Goal: Task Accomplishment & Management: Manage account settings

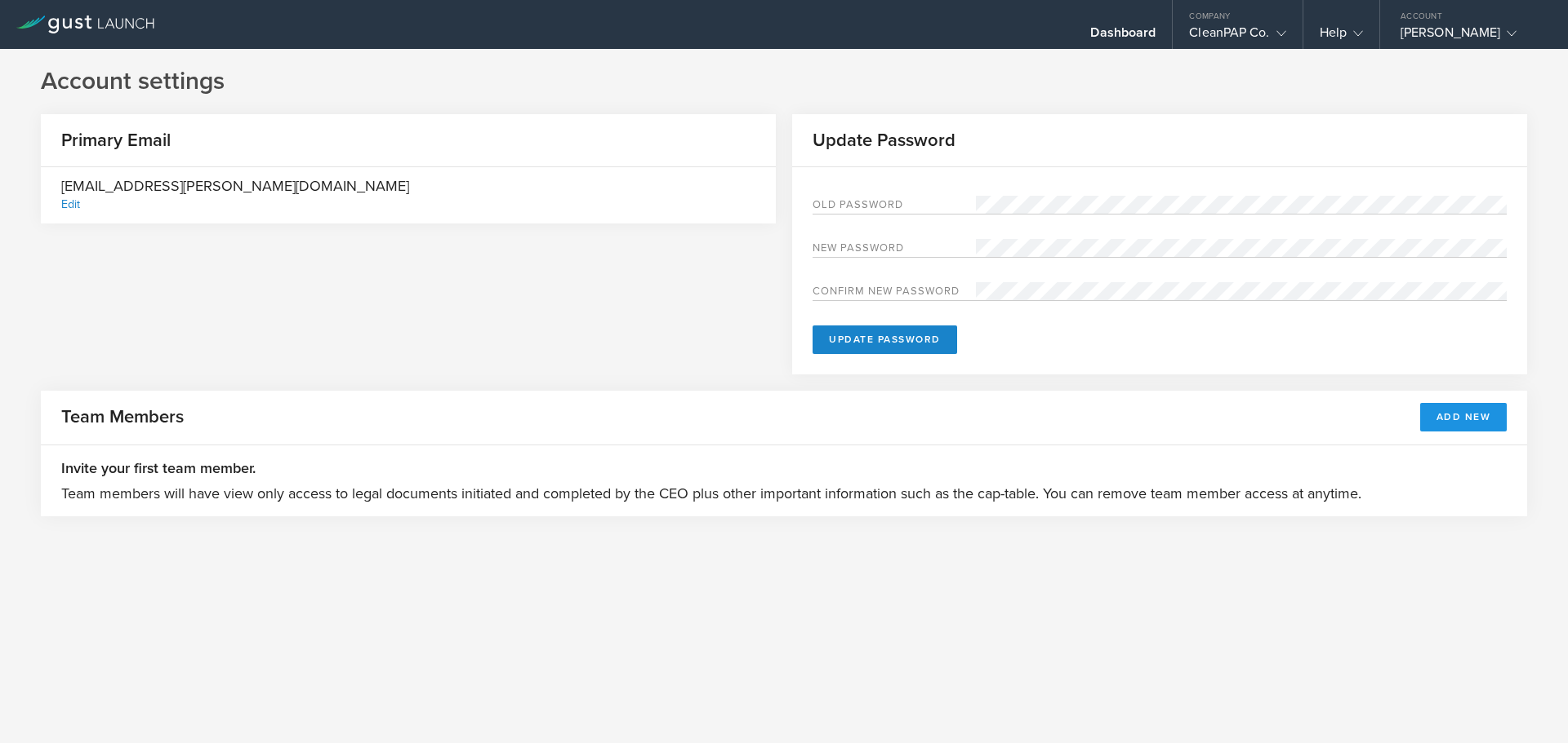
click at [1455, 417] on button "Add New" at bounding box center [1463, 417] width 87 height 28
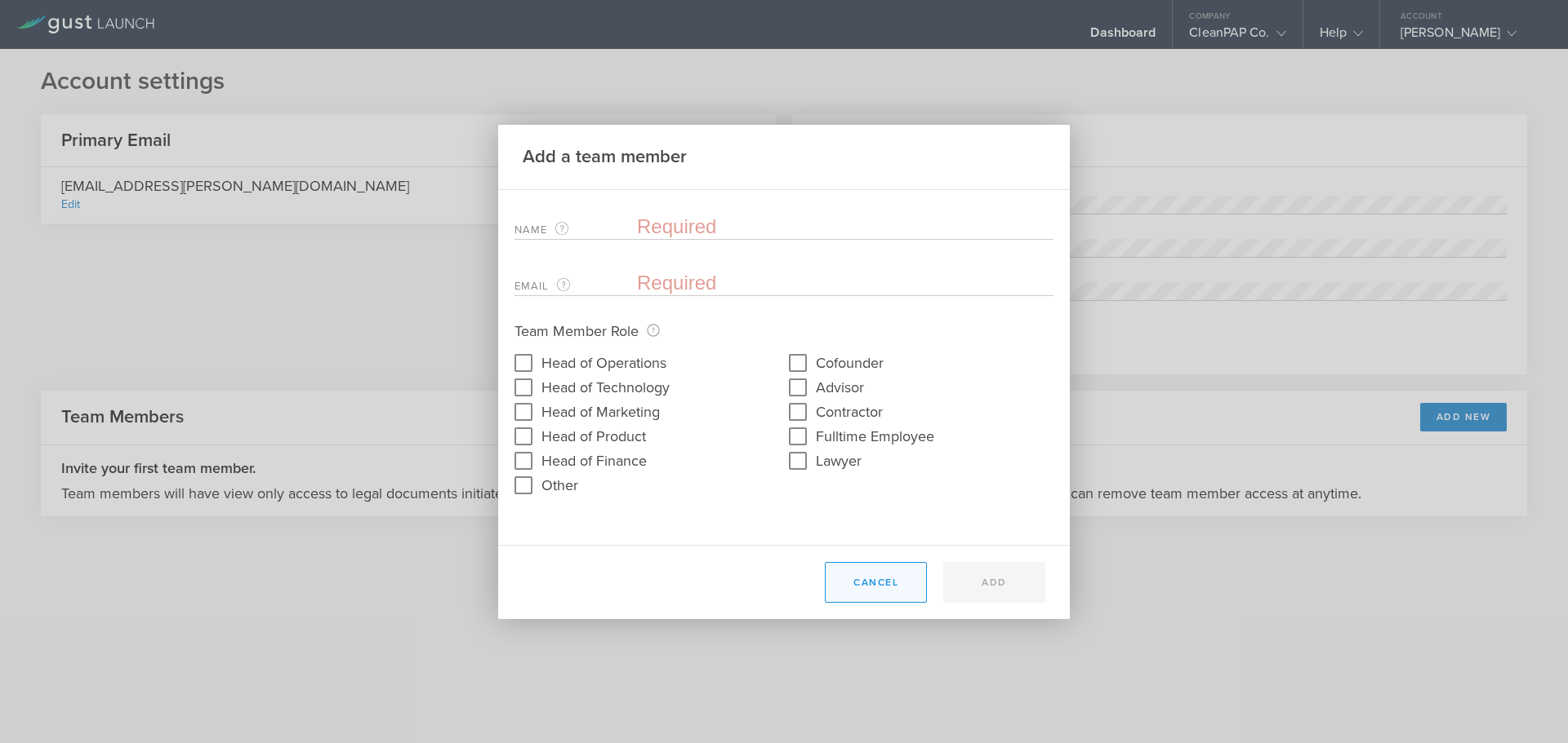
click at [875, 584] on button "Cancel" at bounding box center [876, 582] width 102 height 41
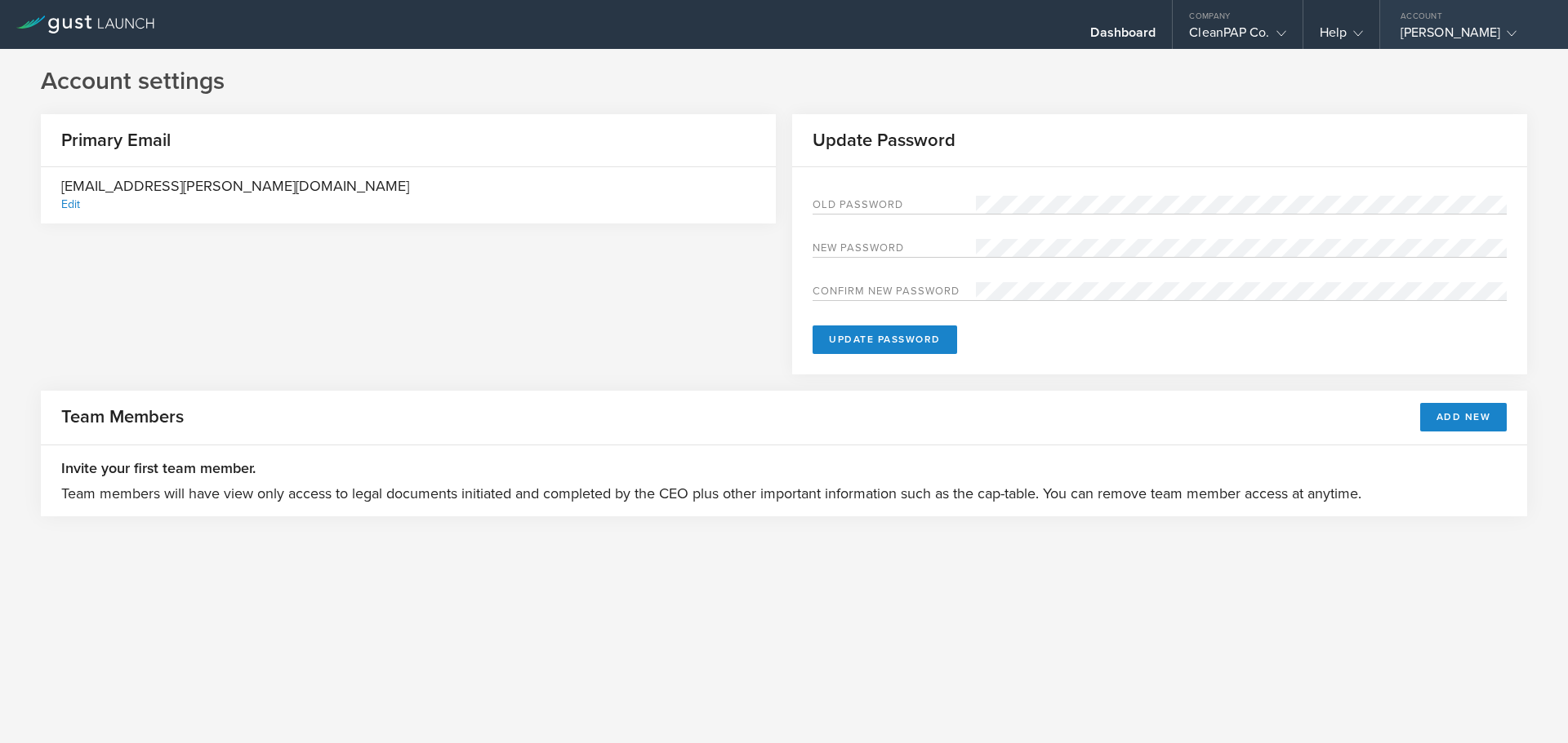
click at [1464, 25] on div "[PERSON_NAME]" at bounding box center [1470, 37] width 139 height 25
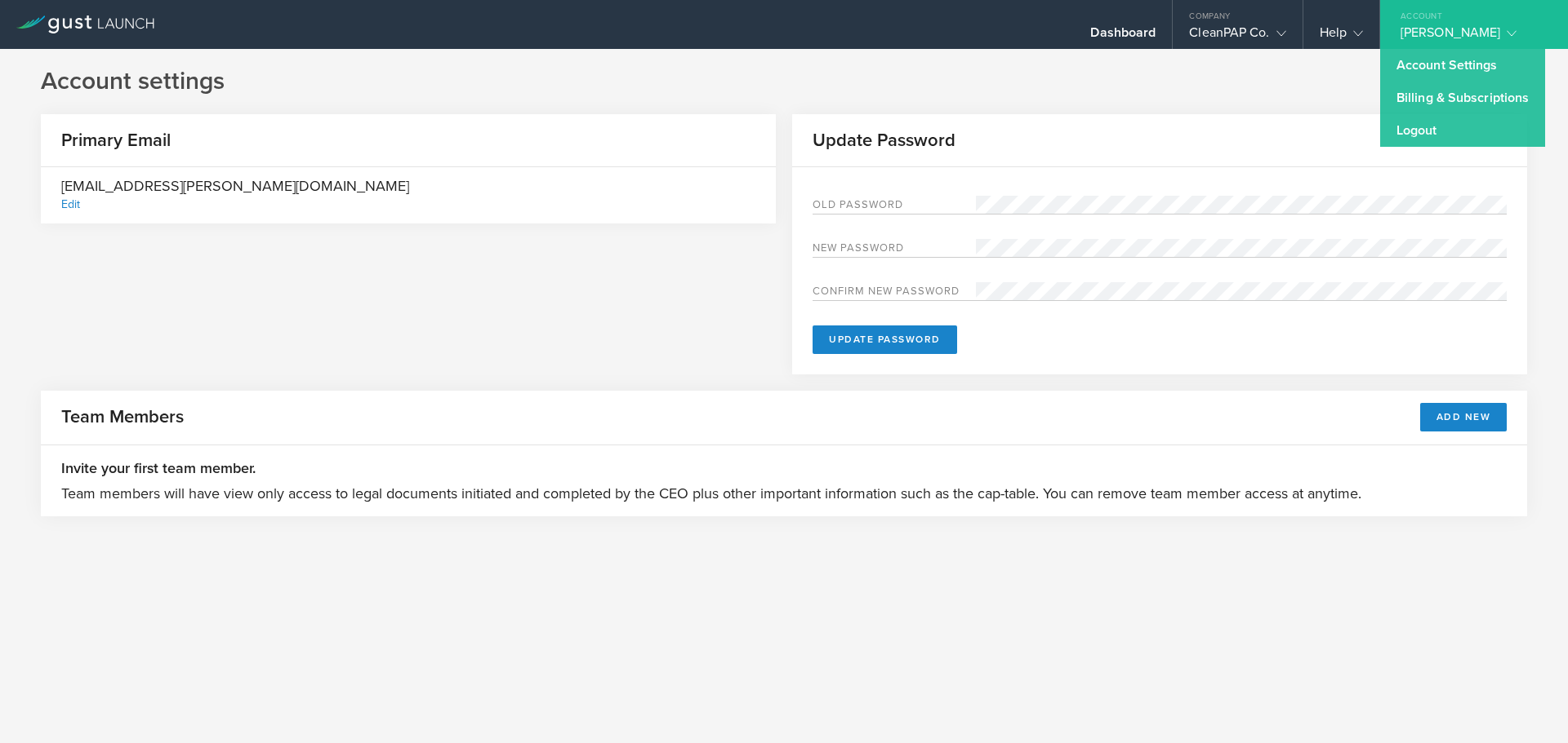
click at [1126, 606] on div "Account settings Primary Email [EMAIL_ADDRESS][PERSON_NAME][DOMAIN_NAME] Edit U…" at bounding box center [784, 396] width 1568 height 695
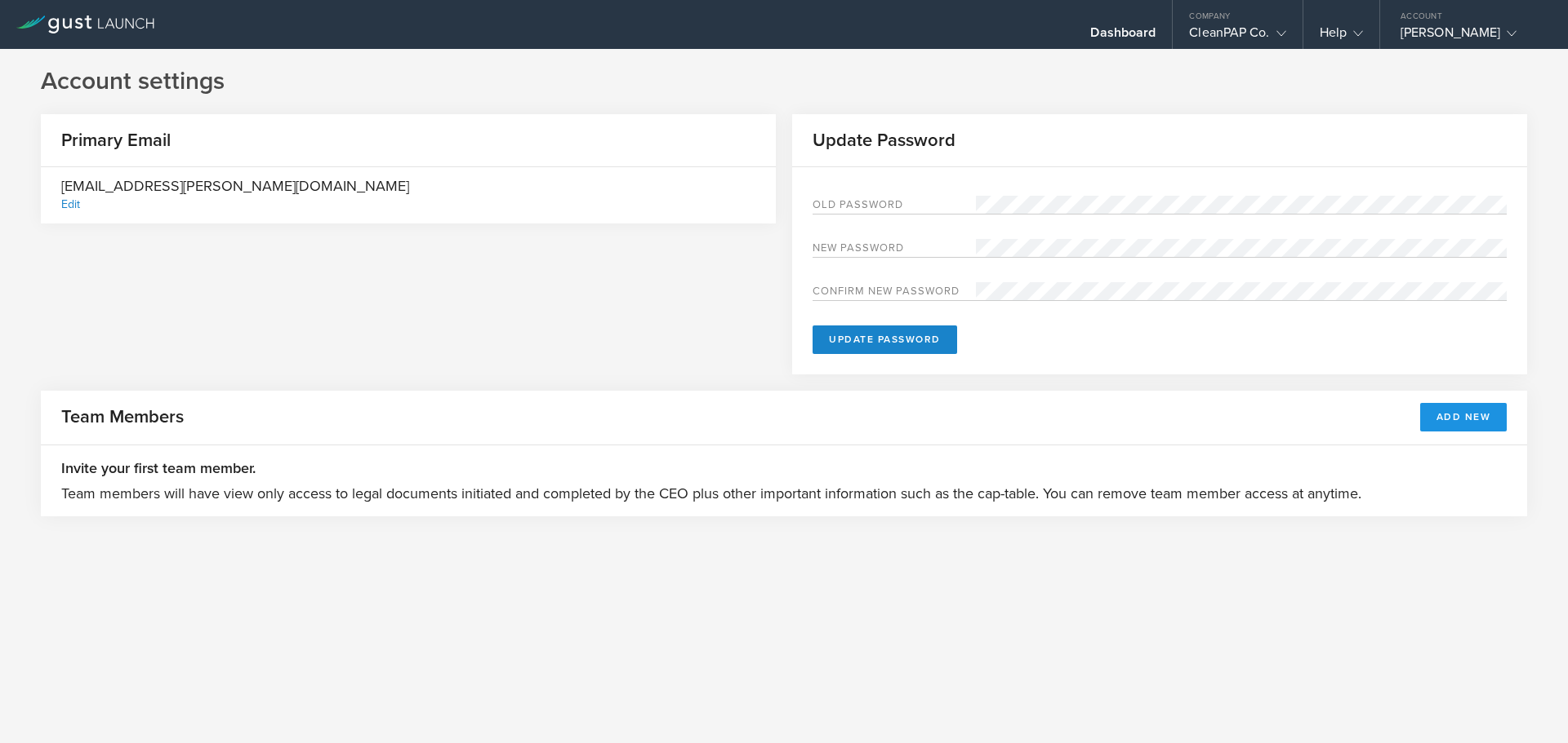
click at [1439, 415] on button "Add New" at bounding box center [1463, 417] width 87 height 28
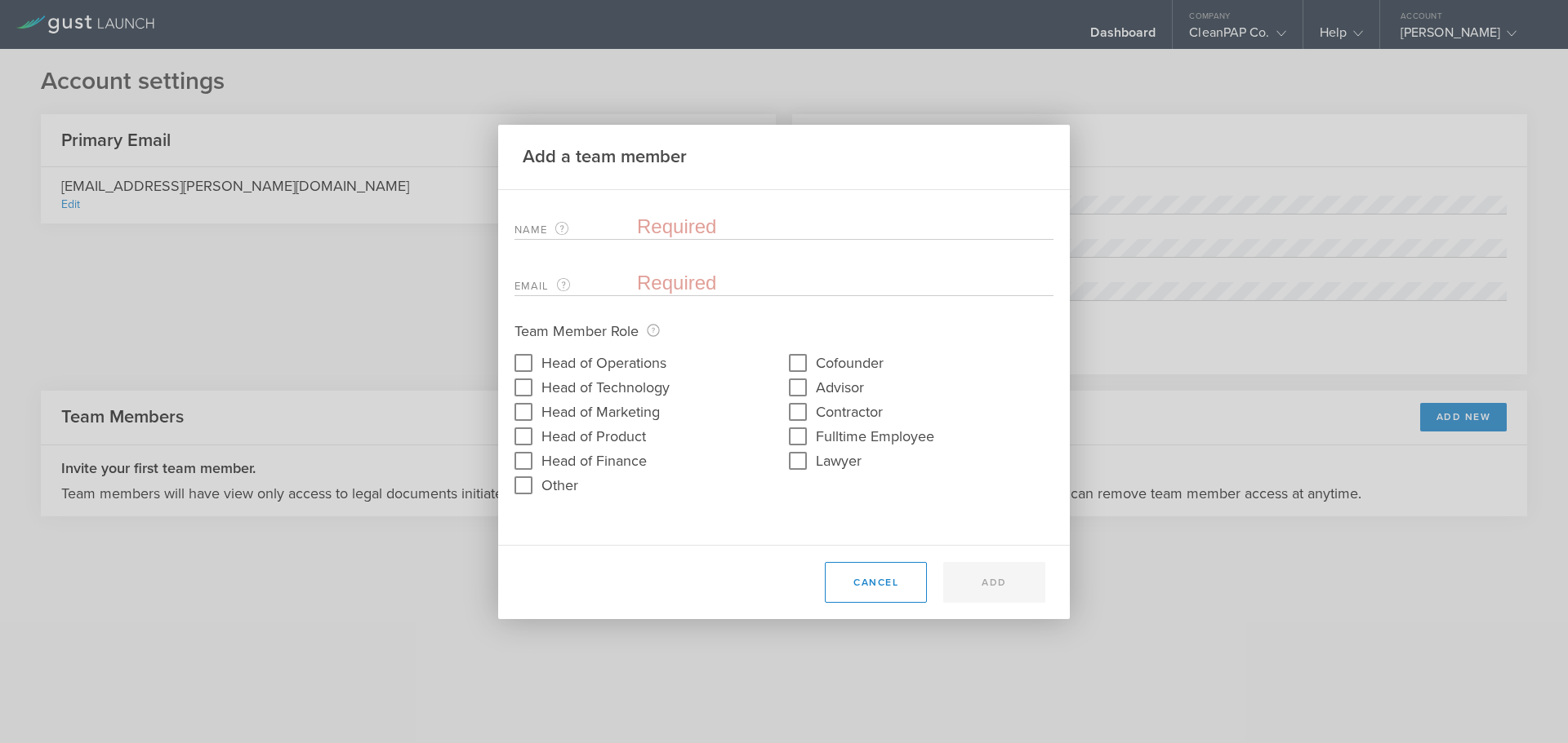
click at [663, 233] on input "text" at bounding box center [845, 227] width 416 height 25
type input "Andrew Kussmaul"
paste input "andrew@pkclegal.com"
type input "andrew@pkclegal.com"
click at [666, 538] on div "Name The first and last name of the team member that will be added. Andrew Kuss…" at bounding box center [784, 368] width 571 height 355
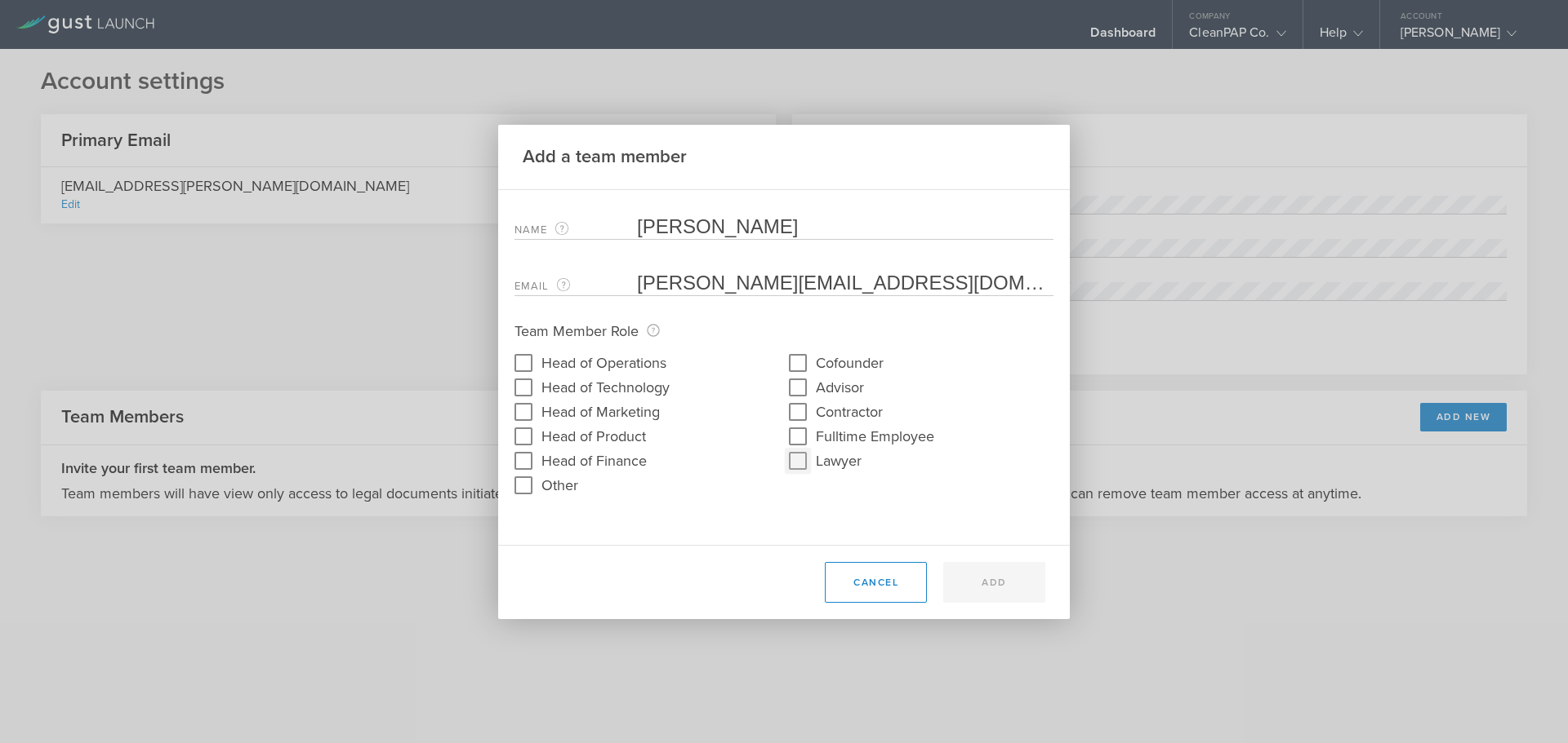
click at [796, 459] on input "Lawyer" at bounding box center [798, 461] width 26 height 26
checkbox input "true"
click at [994, 579] on button "Add" at bounding box center [994, 582] width 102 height 41
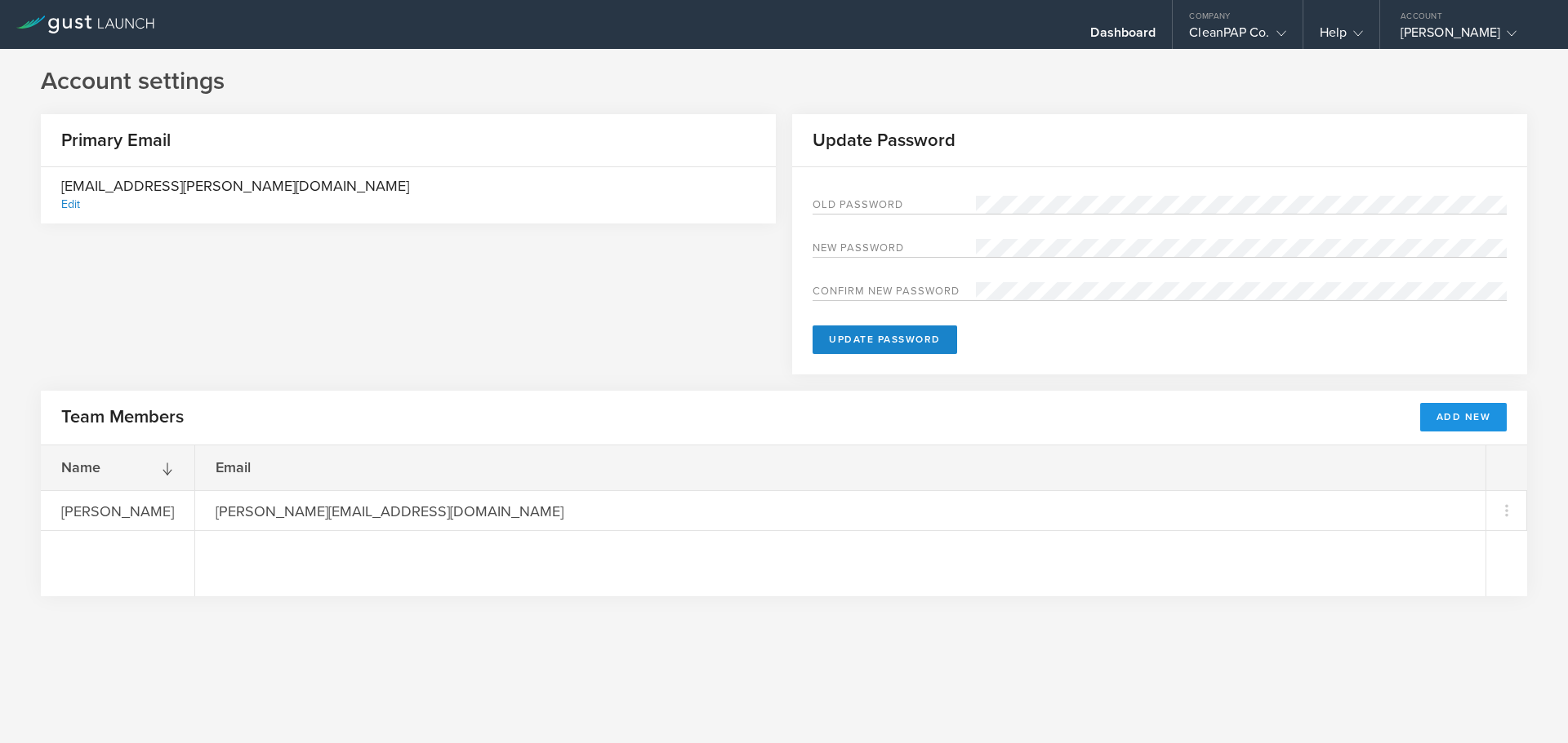
click at [1455, 417] on button "Add New" at bounding box center [1463, 417] width 87 height 28
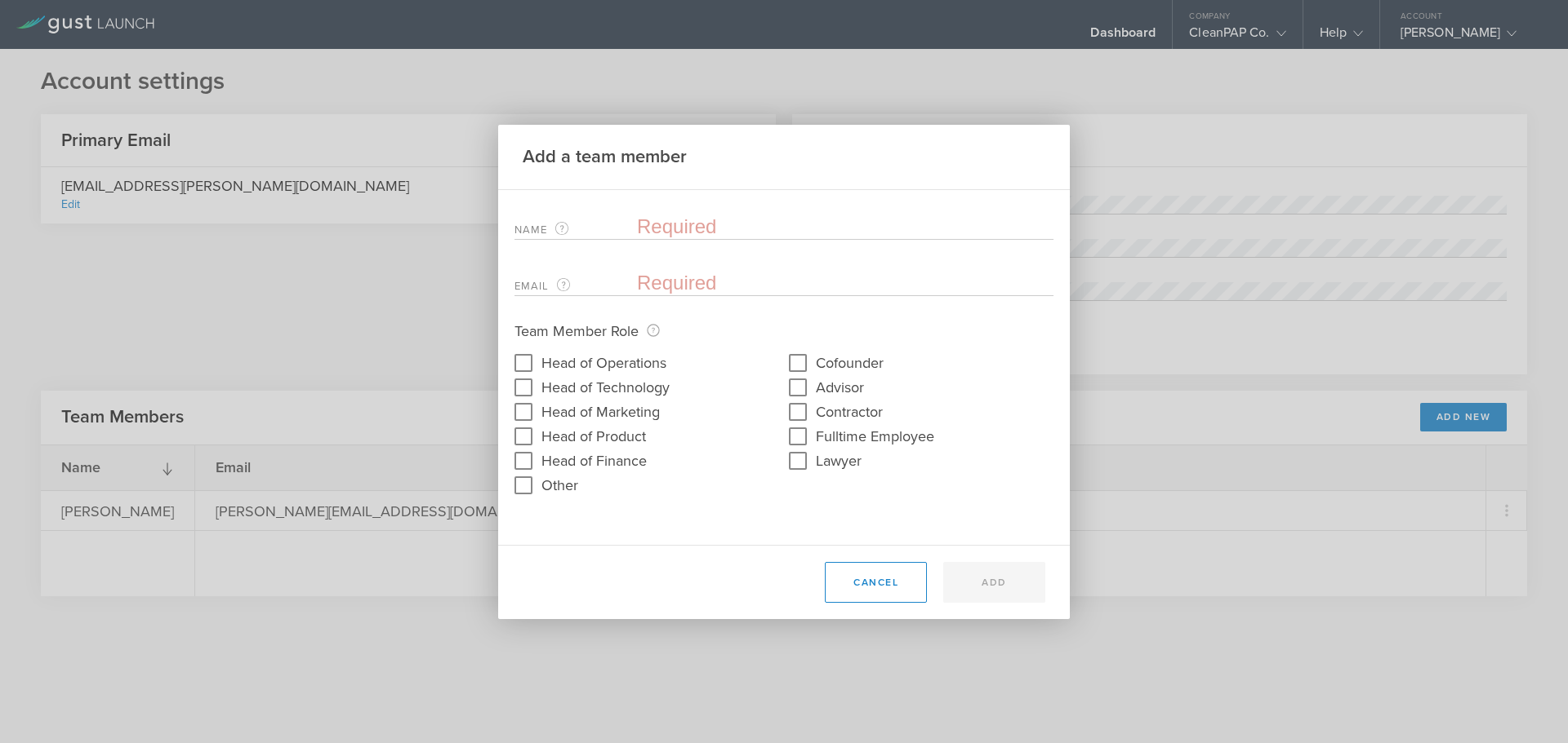
click at [703, 232] on input "text" at bounding box center [845, 227] width 416 height 25
click at [693, 216] on input "text" at bounding box center [845, 227] width 416 height 25
type input "Michael Manahan"
click at [742, 262] on div "Name The first and last name of the team member that will be added. Michael Man…" at bounding box center [784, 251] width 539 height 90
click at [743, 273] on input "email" at bounding box center [841, 284] width 409 height 25
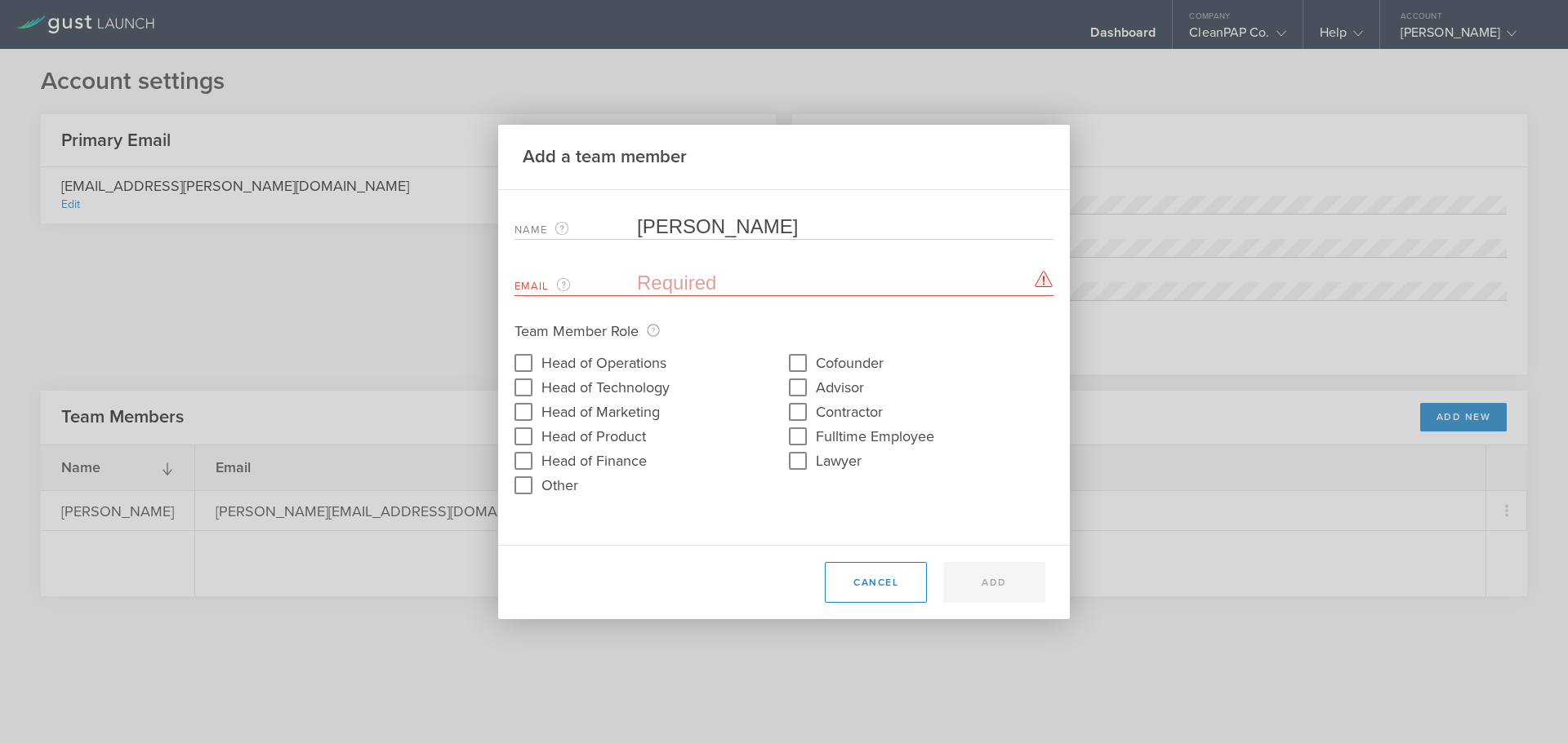
click at [690, 497] on form "Name The first and last name of the team member that will be added. Michael Man…" at bounding box center [784, 352] width 539 height 292
click at [761, 279] on input "email" at bounding box center [841, 284] width 409 height 25
paste input "bizrapco@gmail.com"
type input "bizrapco@gmail.com"
click at [974, 329] on p "Team Member Role The Team Member Role is only used internally by Gust to identi…" at bounding box center [784, 331] width 539 height 23
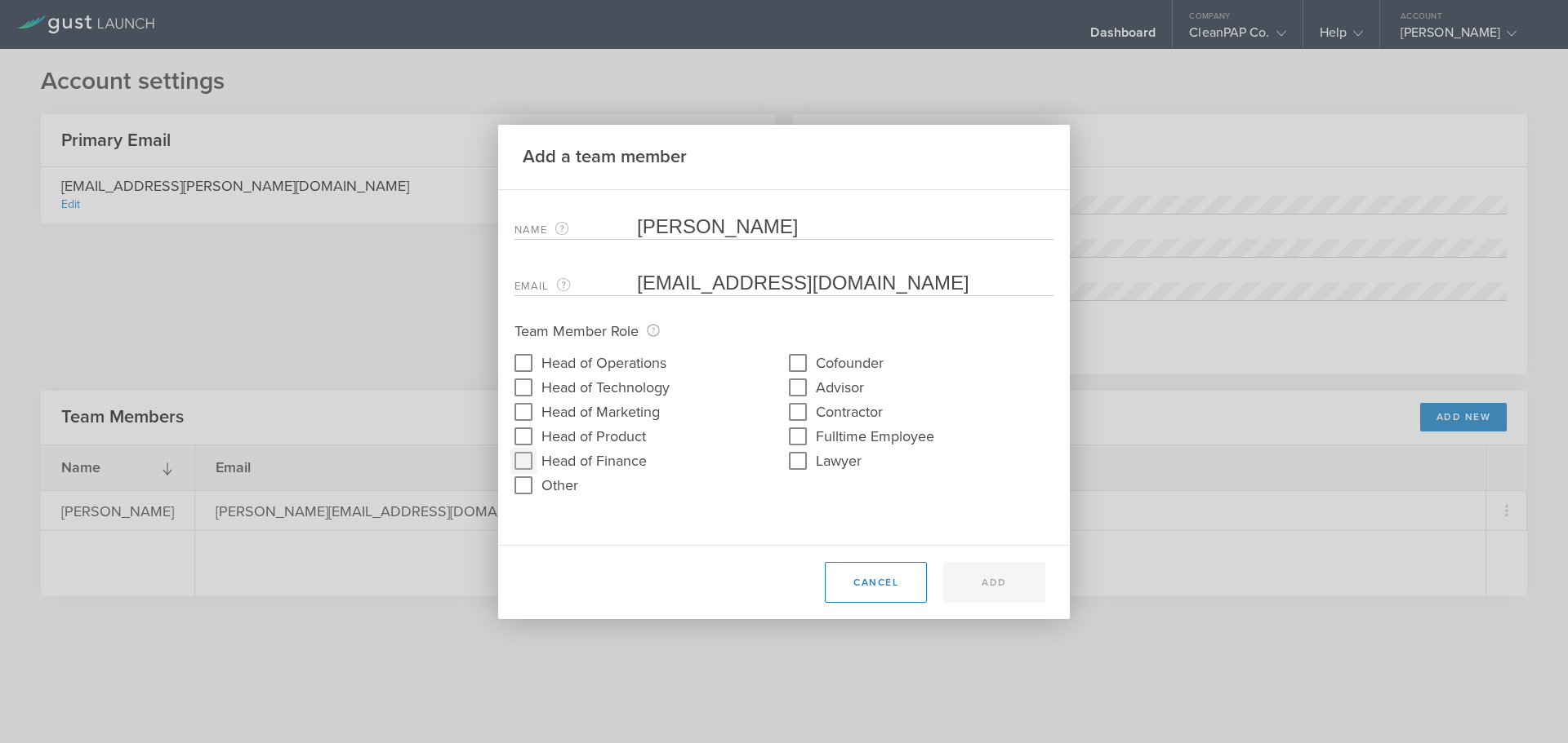
click at [525, 459] on input "Head of Finance" at bounding box center [524, 461] width 26 height 26
checkbox input "true"
click at [981, 579] on button "Add" at bounding box center [994, 582] width 102 height 41
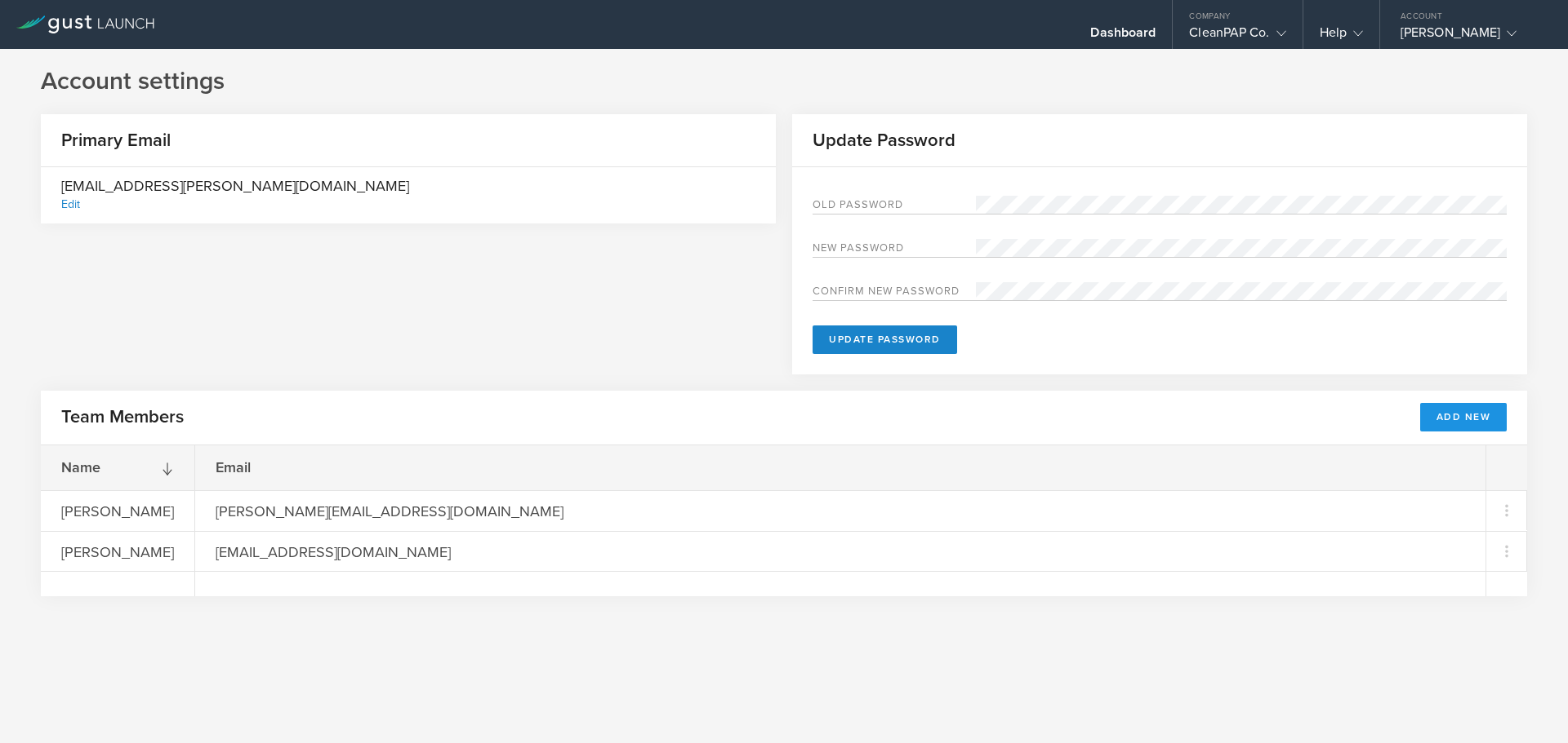
click at [1452, 410] on button "Add New" at bounding box center [1463, 417] width 87 height 28
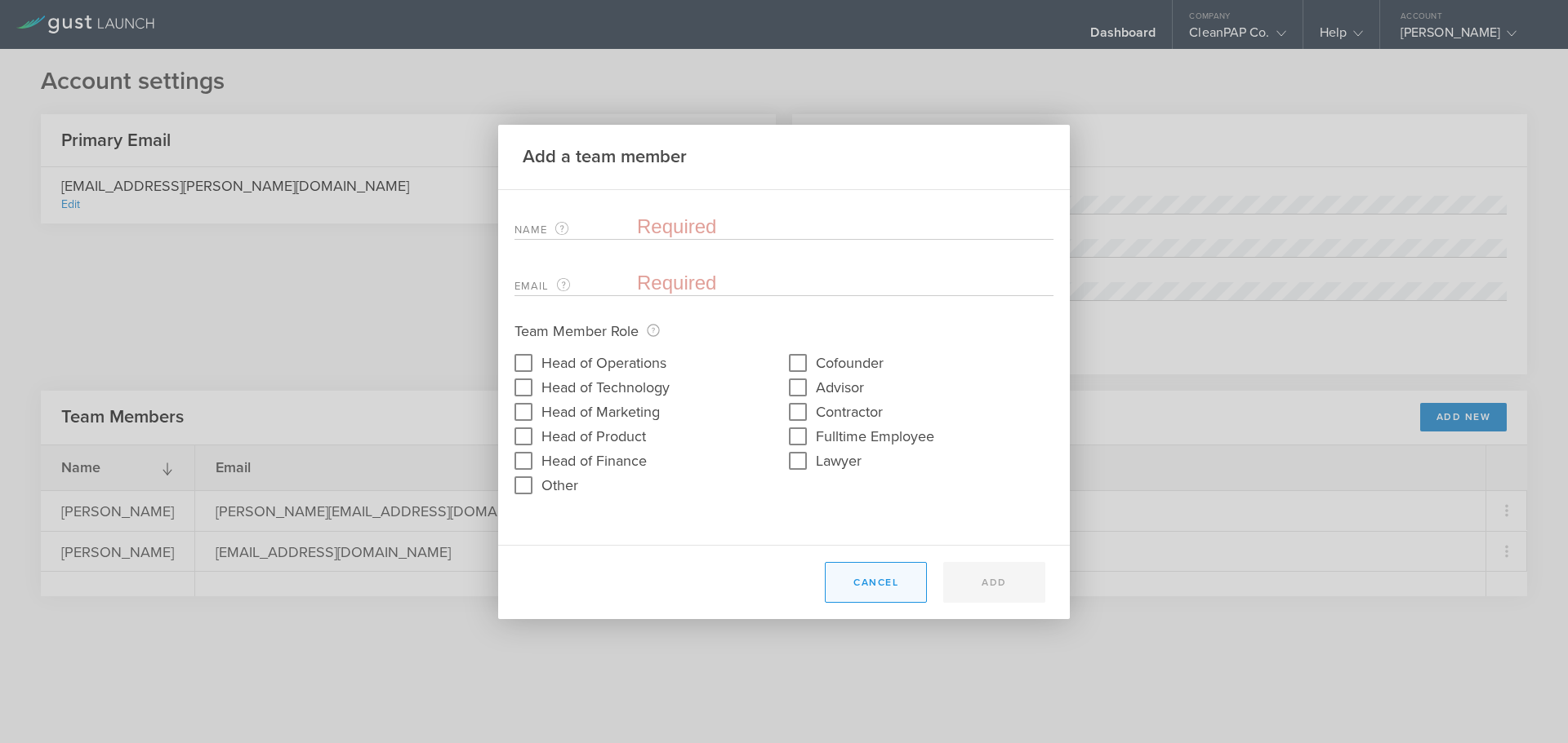
click at [882, 587] on button "Cancel" at bounding box center [876, 582] width 102 height 41
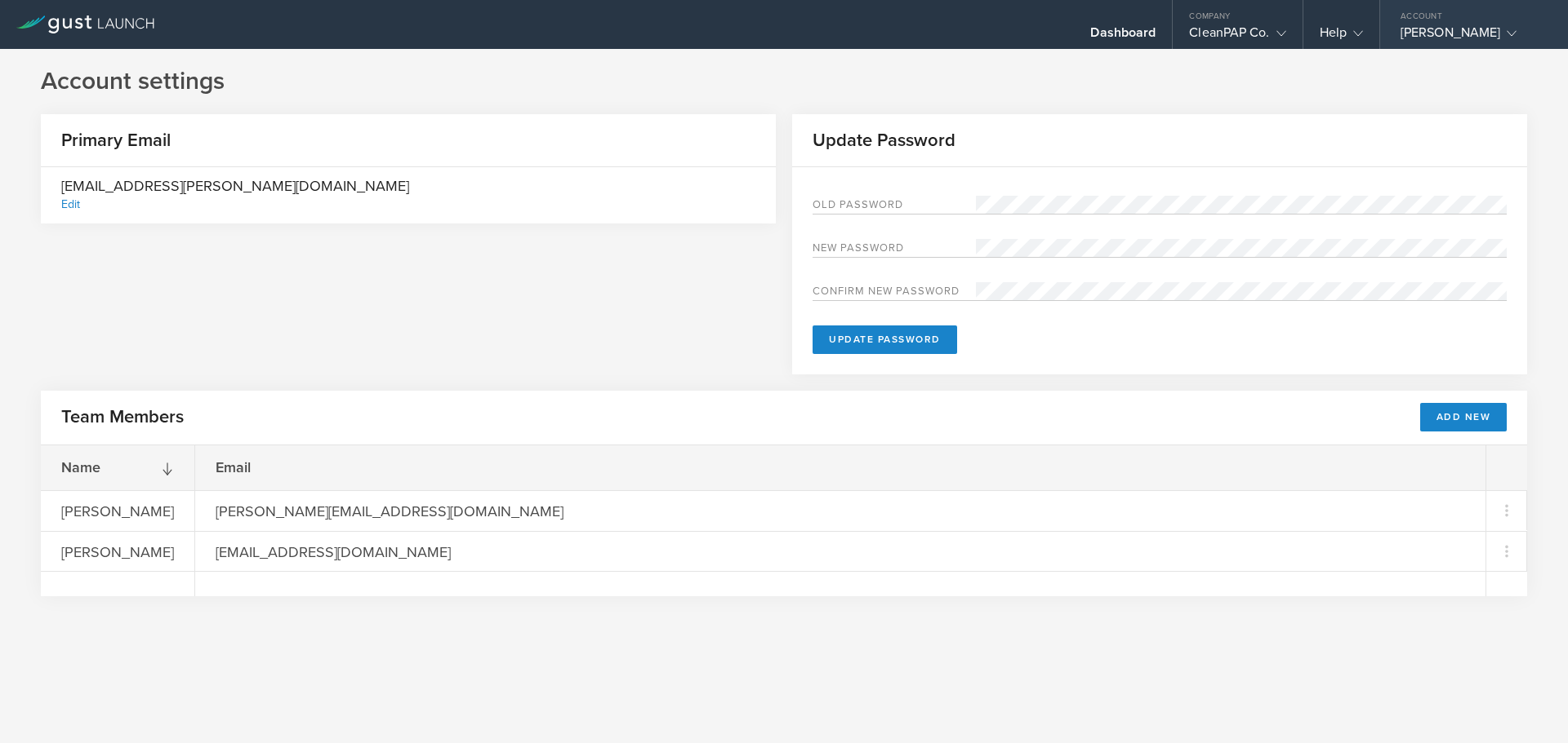
click at [1510, 22] on div "Account" at bounding box center [1473, 12] width 188 height 25
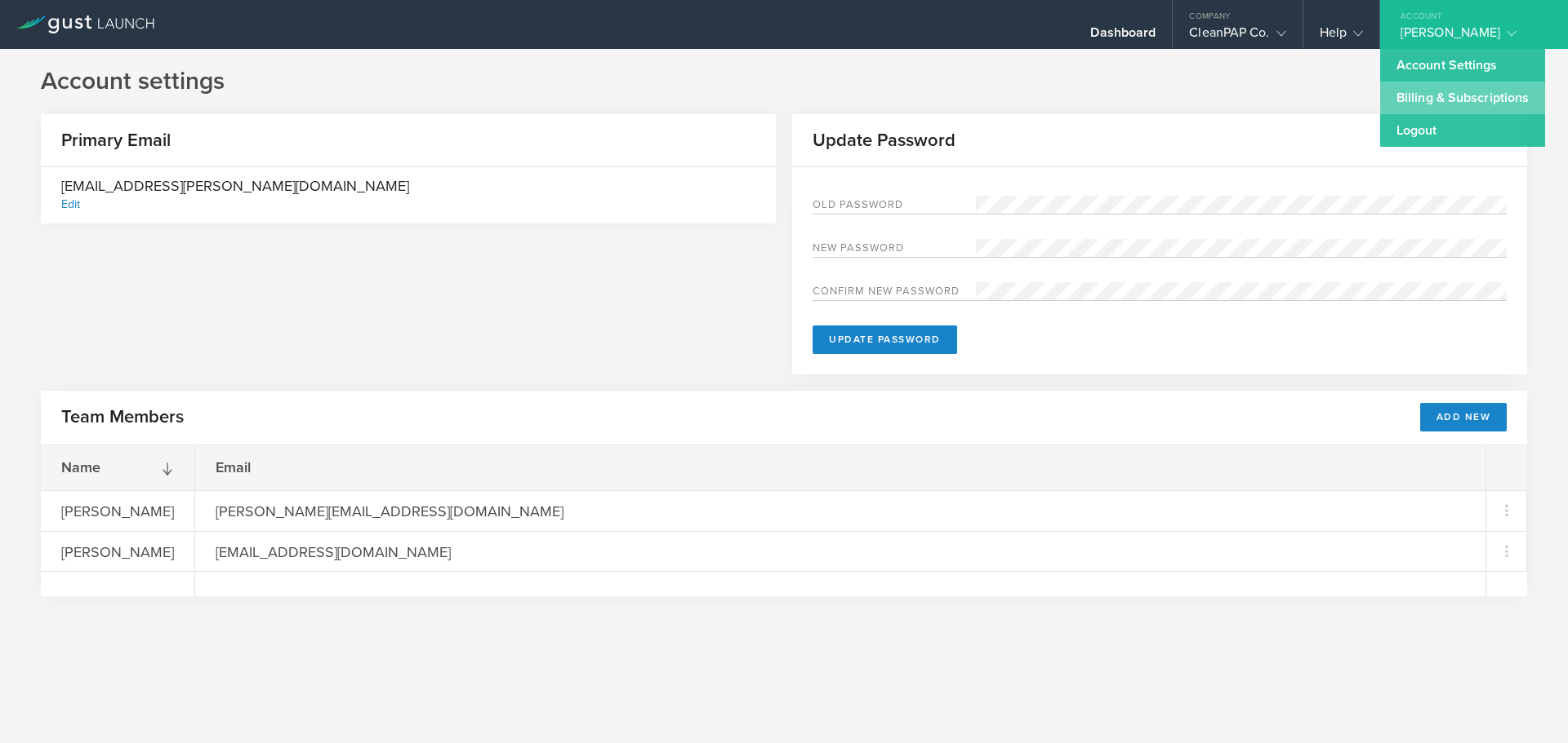
click at [1437, 105] on link "Billing & Subscriptions" at bounding box center [1462, 97] width 165 height 33
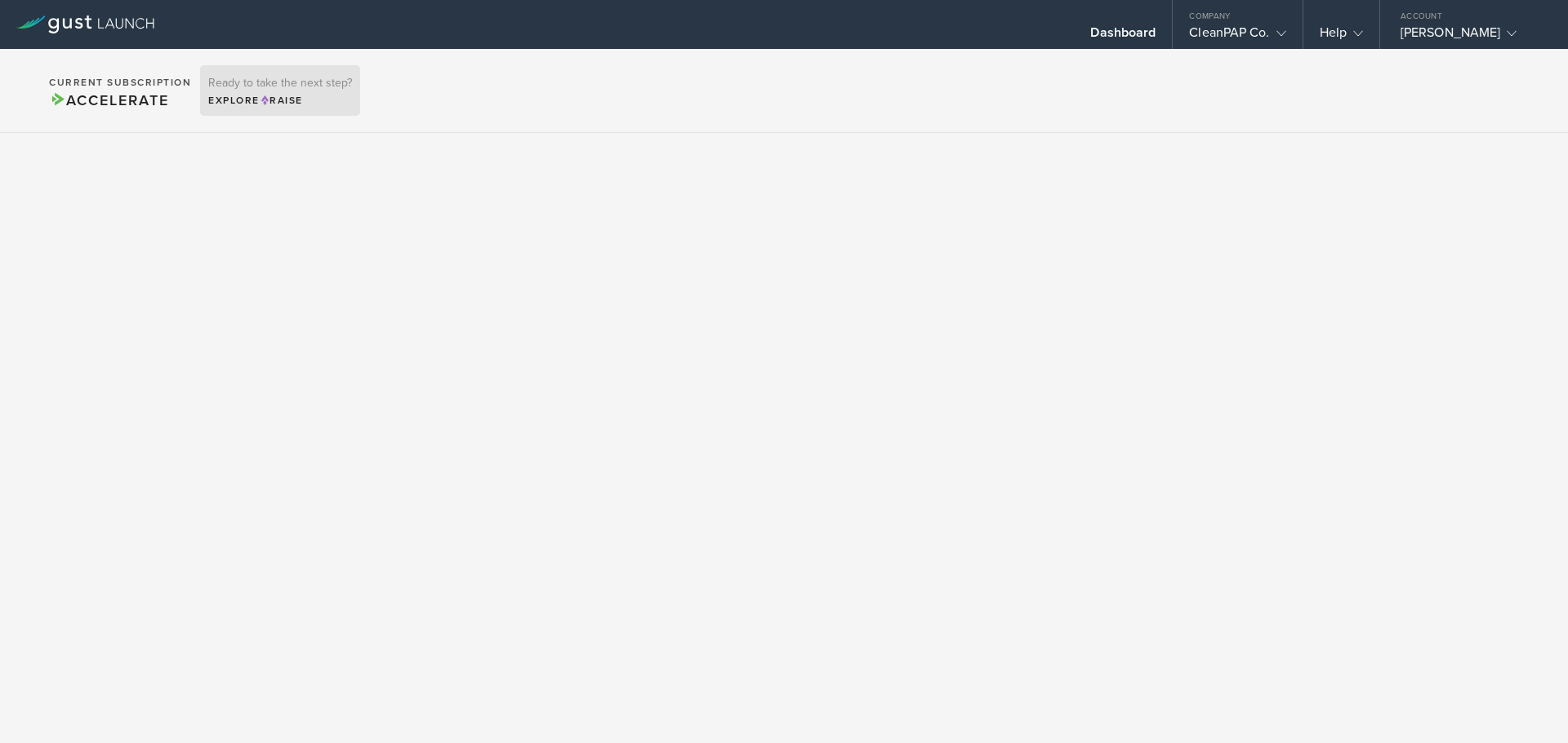
click at [264, 97] on icon at bounding box center [265, 100] width 8 height 9
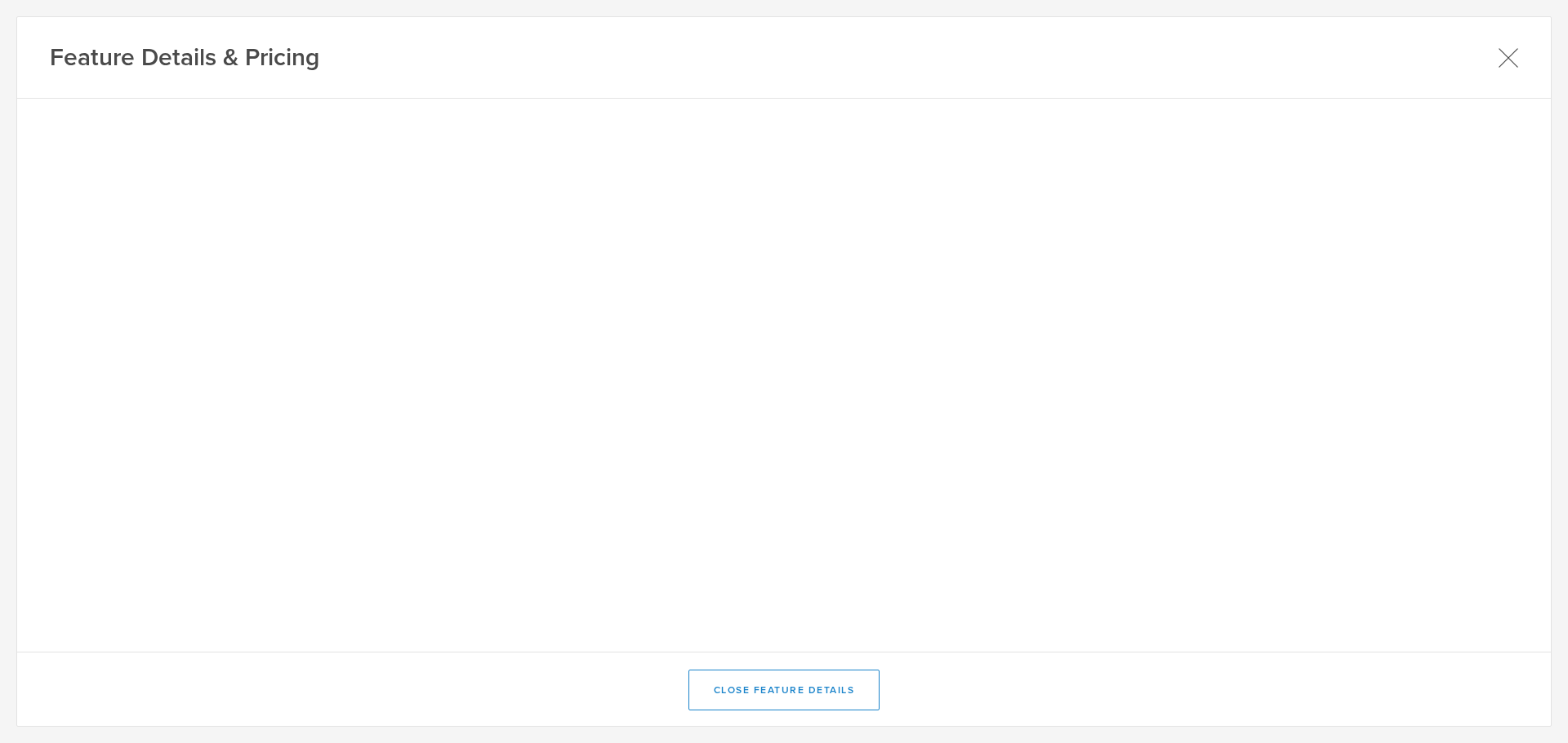
click at [1513, 62] on icon at bounding box center [1507, 57] width 18 height 18
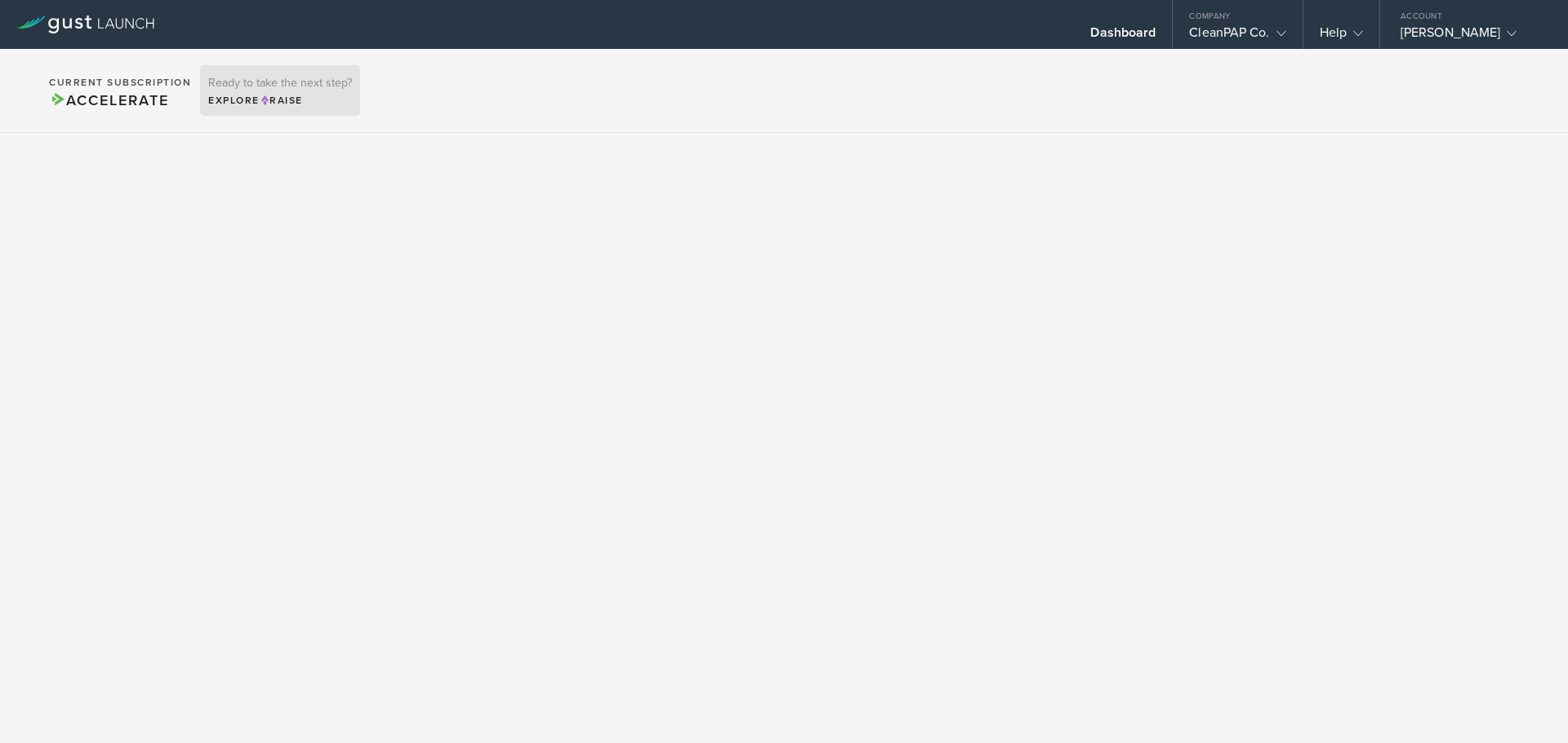
click at [274, 86] on h3 "Ready to take the next step?" at bounding box center [280, 83] width 144 height 11
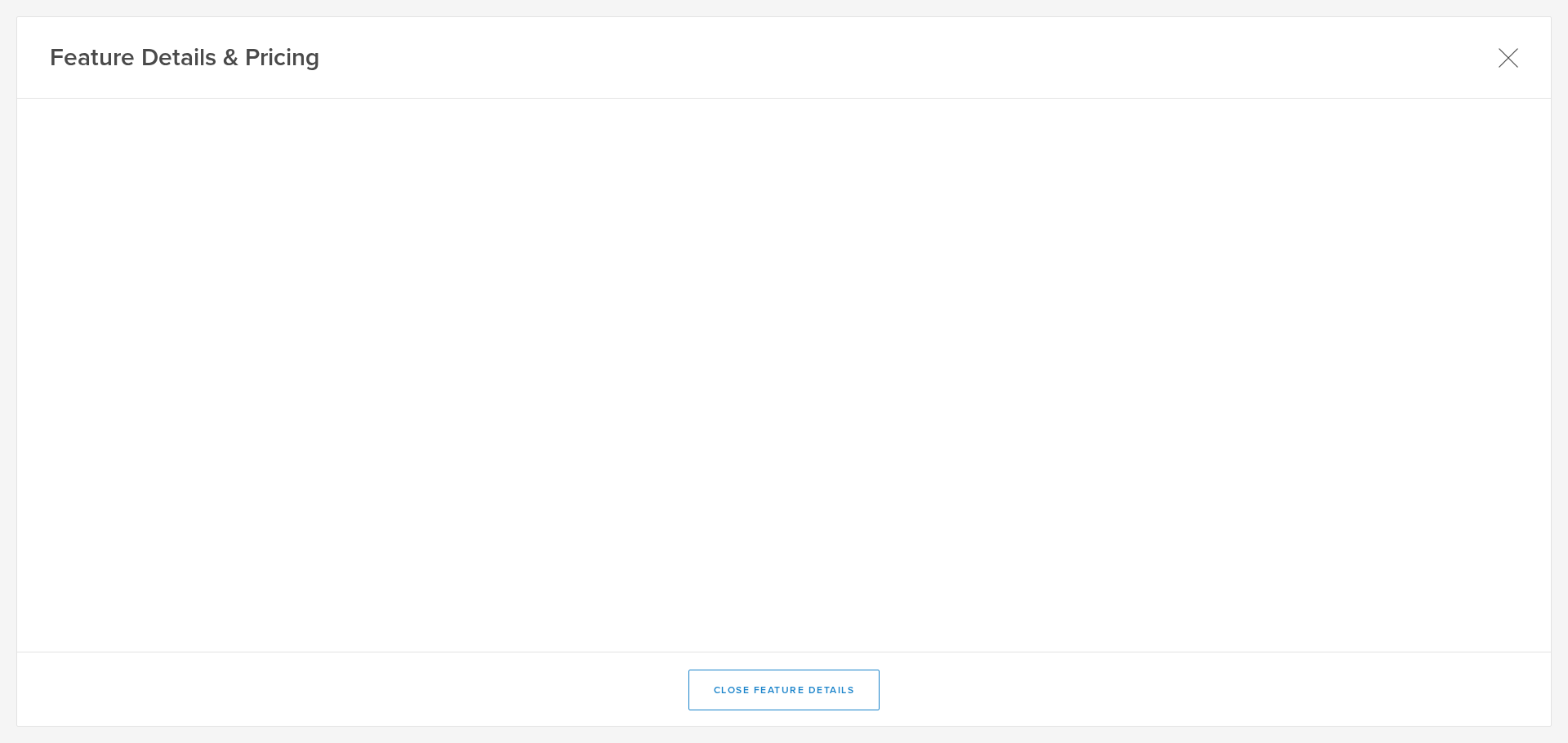
click at [1511, 52] on icon at bounding box center [1507, 58] width 21 height 21
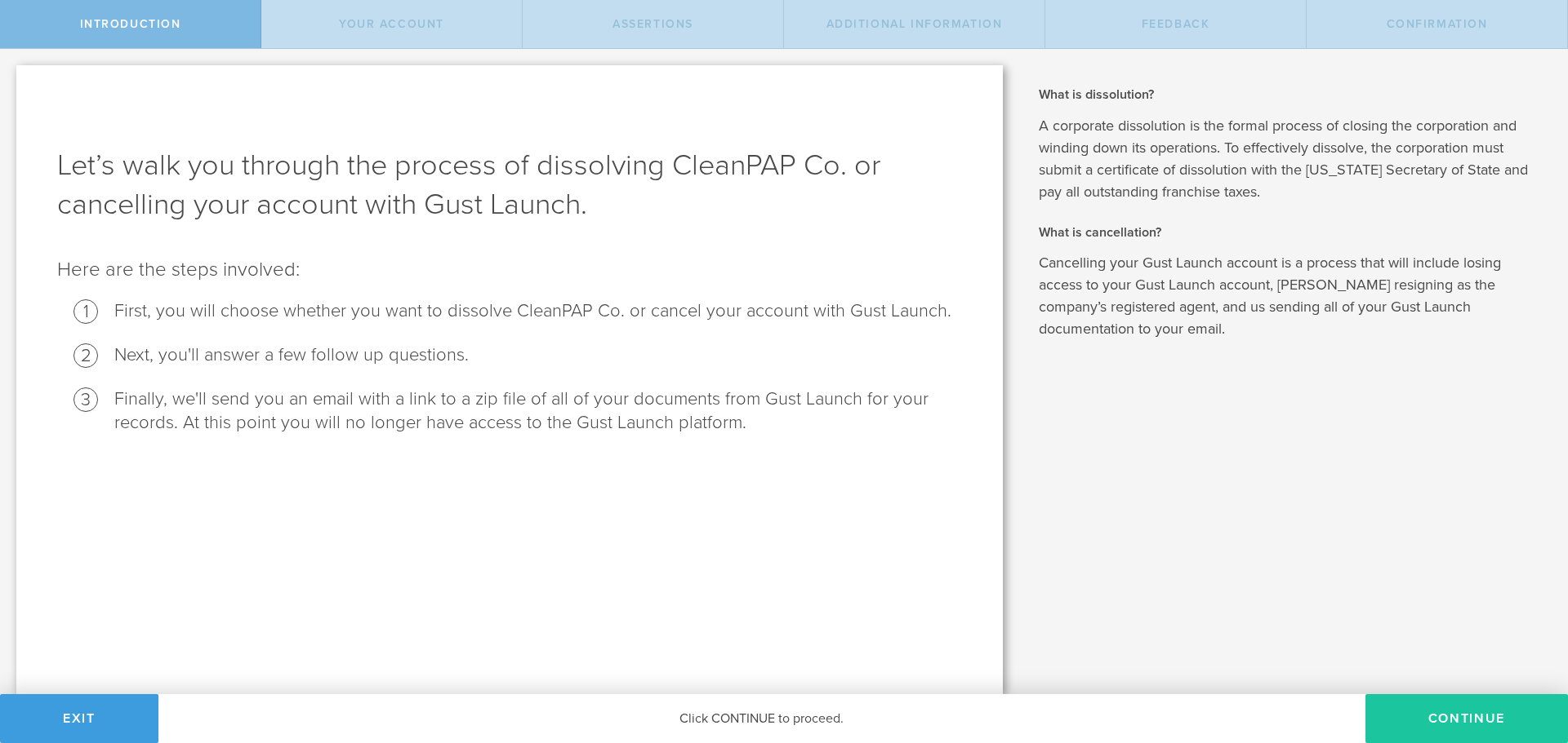
click at [1490, 723] on button "Continue" at bounding box center [1466, 719] width 202 height 49
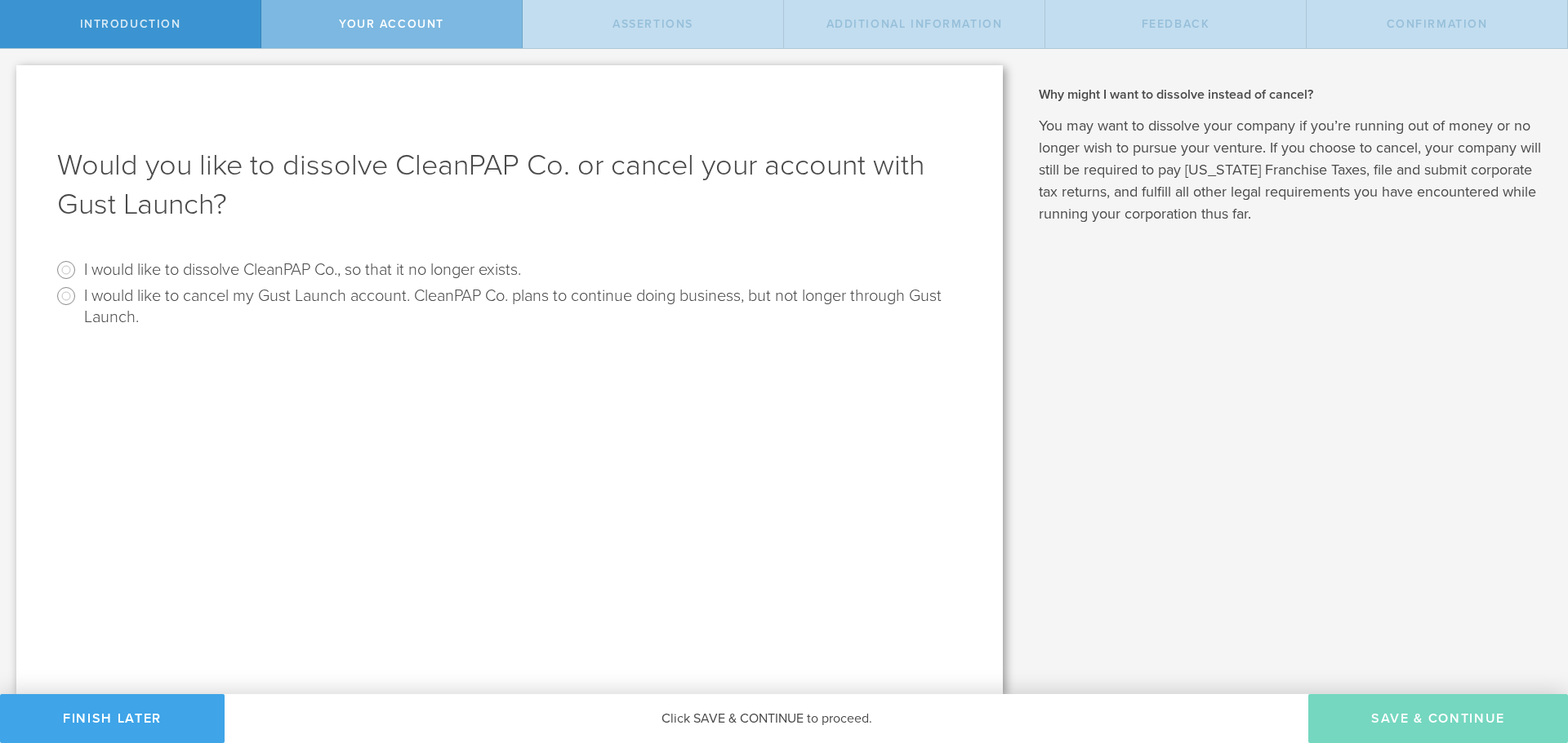
click at [86, 725] on button "Finish Later" at bounding box center [112, 719] width 224 height 49
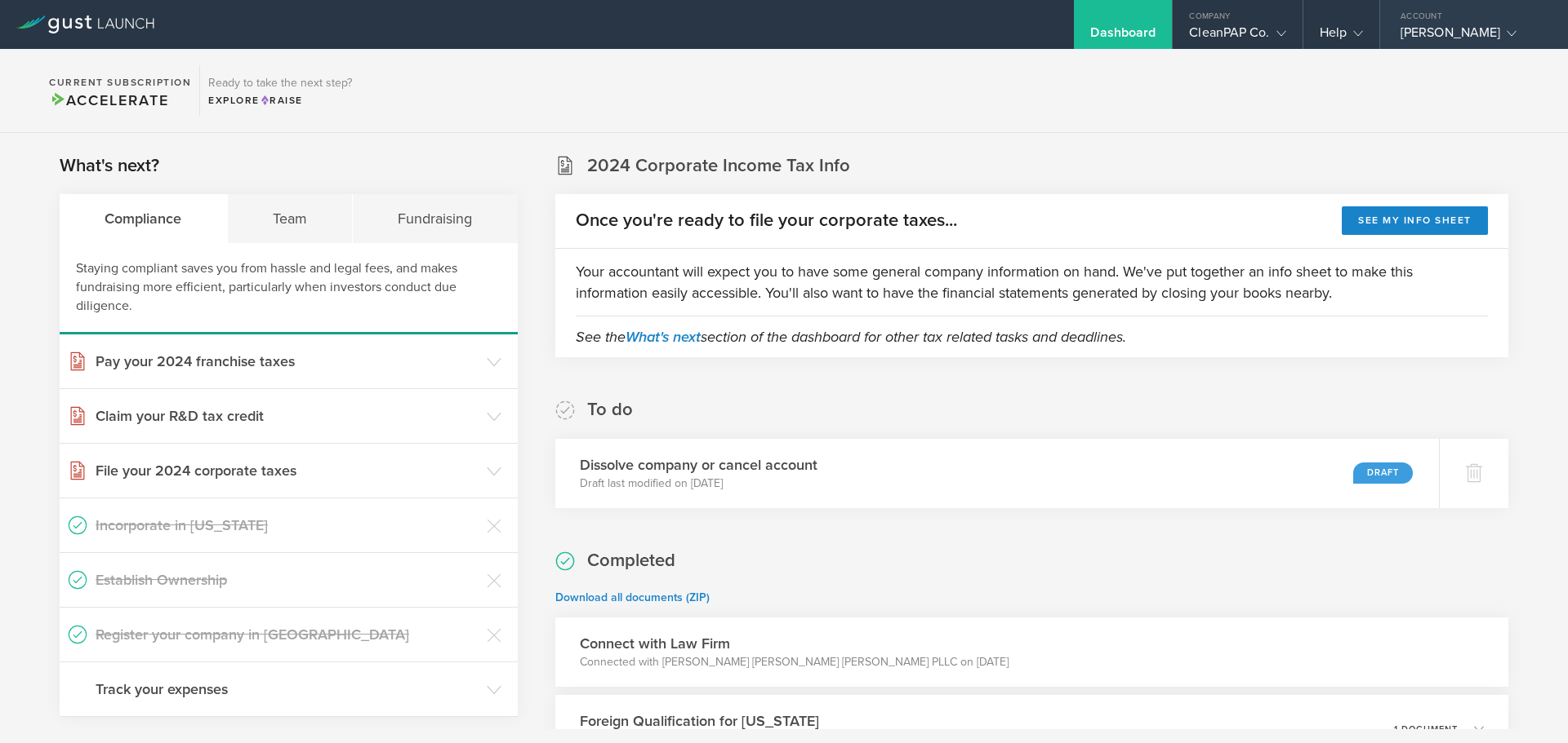
click at [1473, 26] on div "RAJDEEP SINGH KAKAR" at bounding box center [1470, 37] width 139 height 25
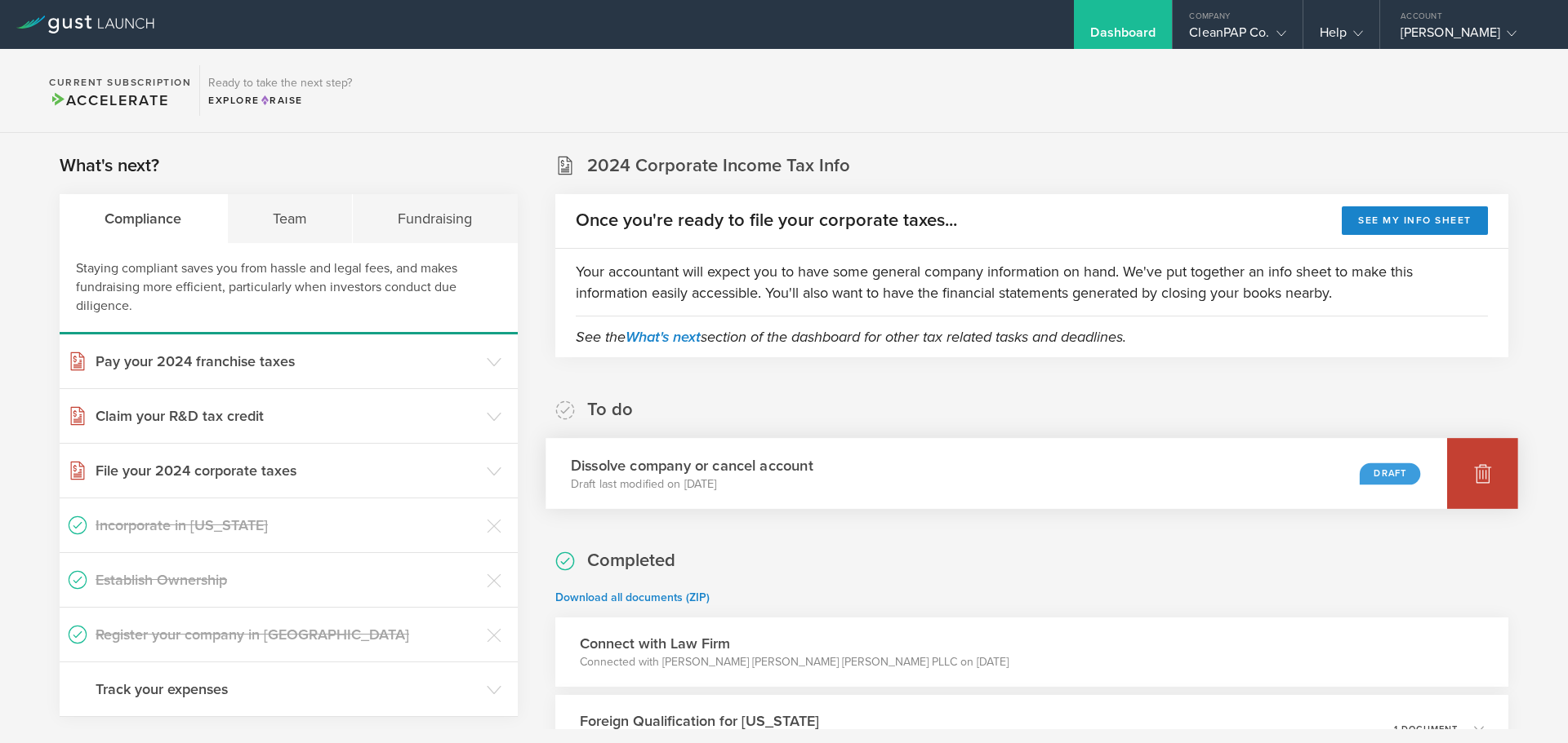
click at [1473, 469] on icon at bounding box center [1482, 475] width 17 height 15
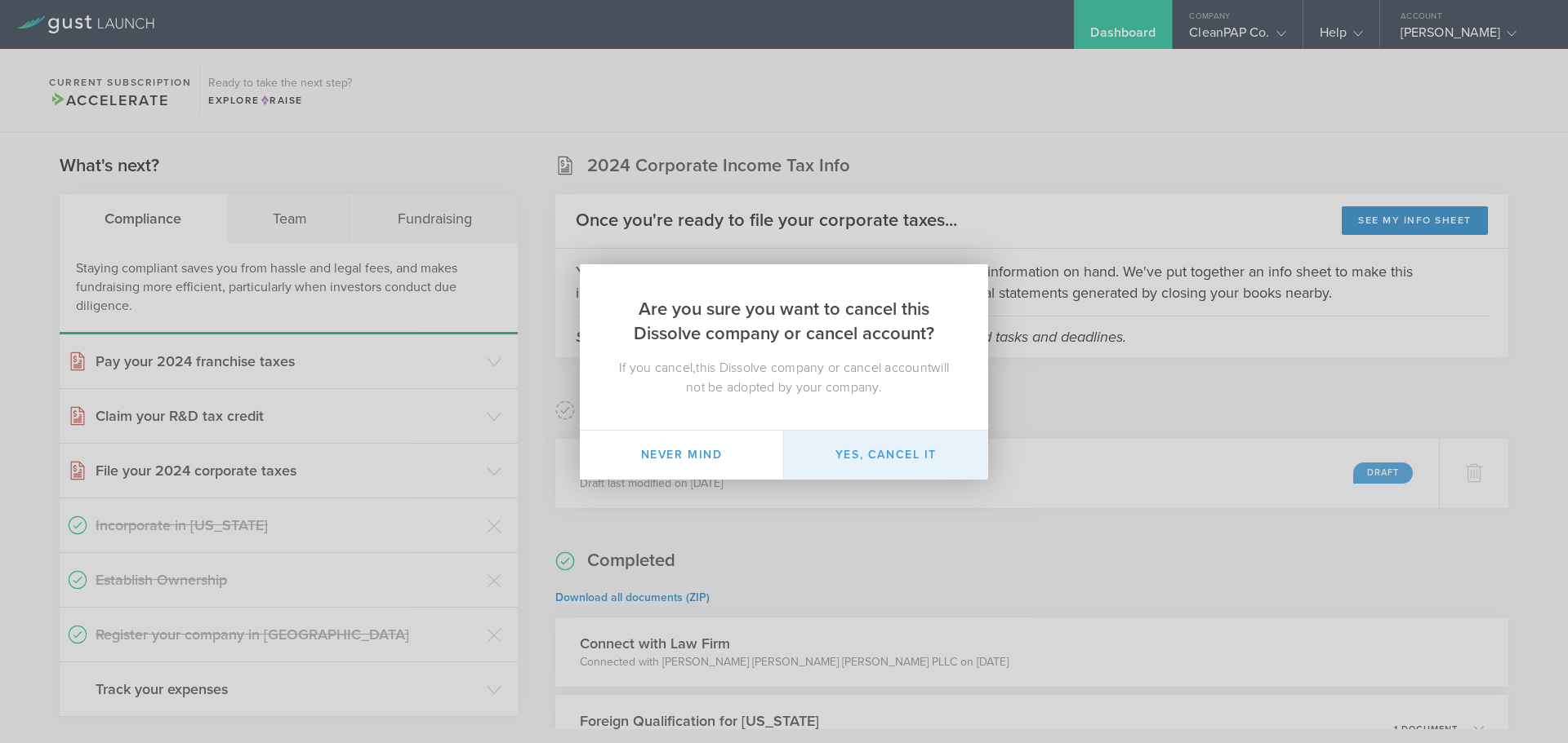
click at [876, 450] on button "Yes, cancel it" at bounding box center [886, 456] width 204 height 49
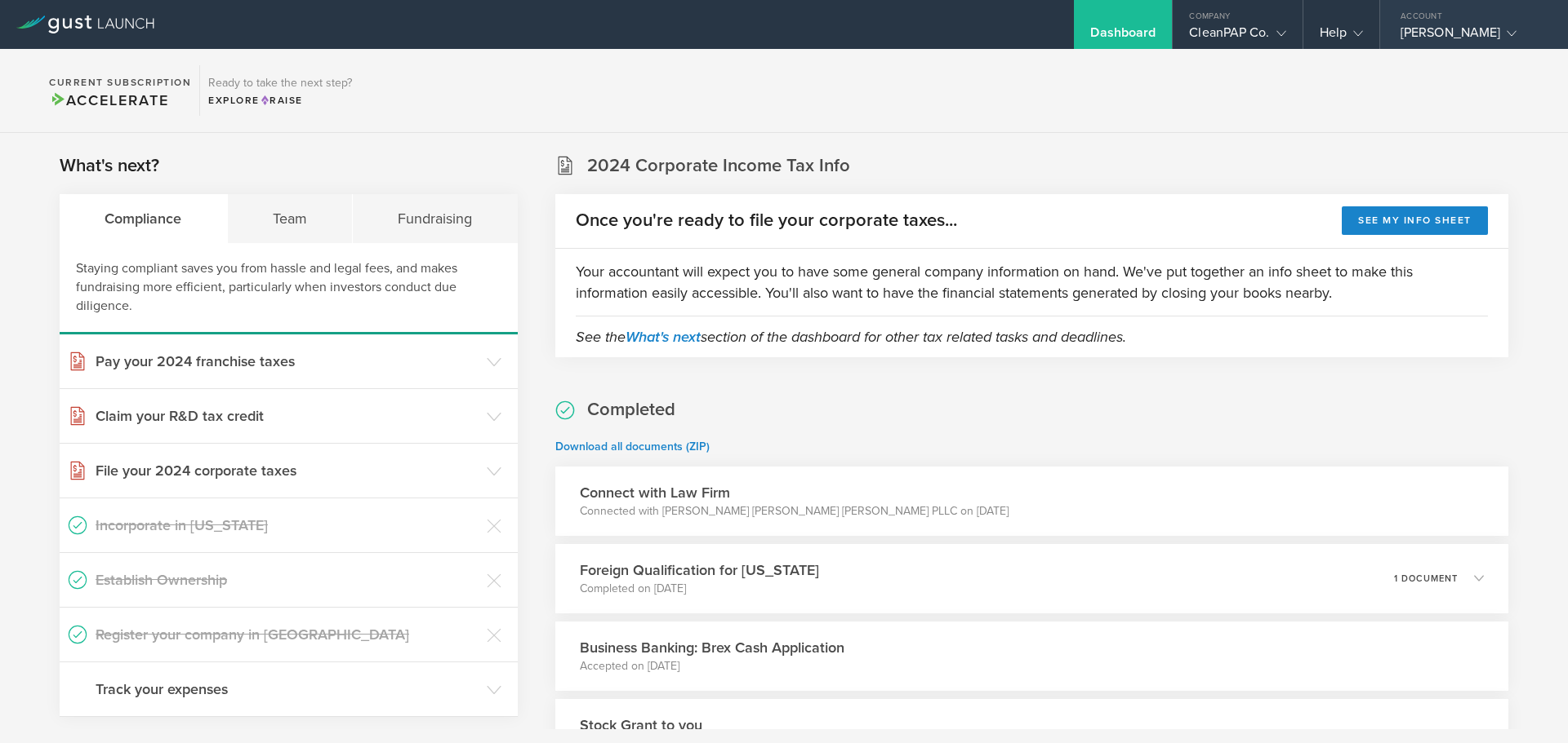
click at [1433, 26] on div "[PERSON_NAME]" at bounding box center [1470, 37] width 139 height 25
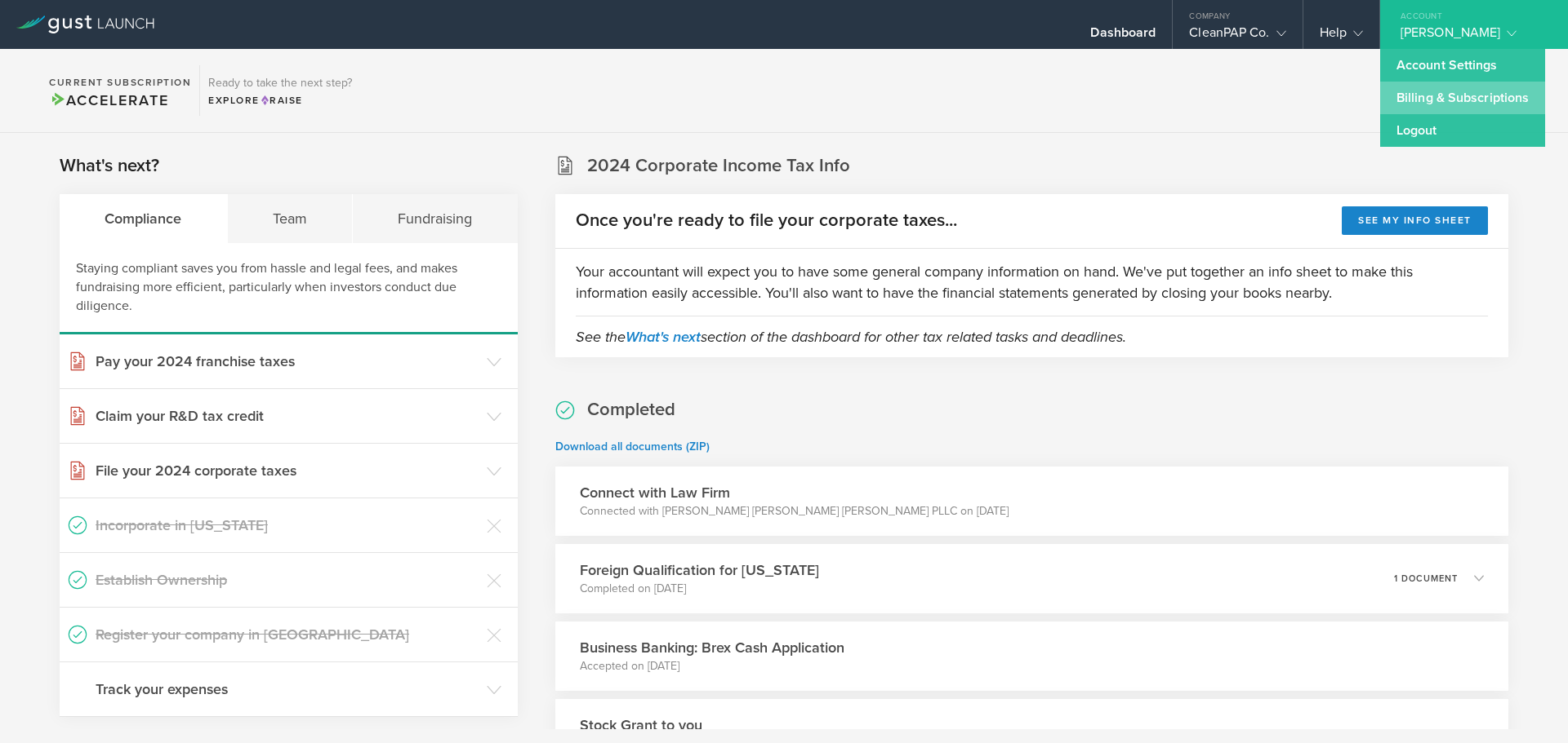
click at [1432, 90] on link "Billing & Subscriptions" at bounding box center [1462, 97] width 165 height 33
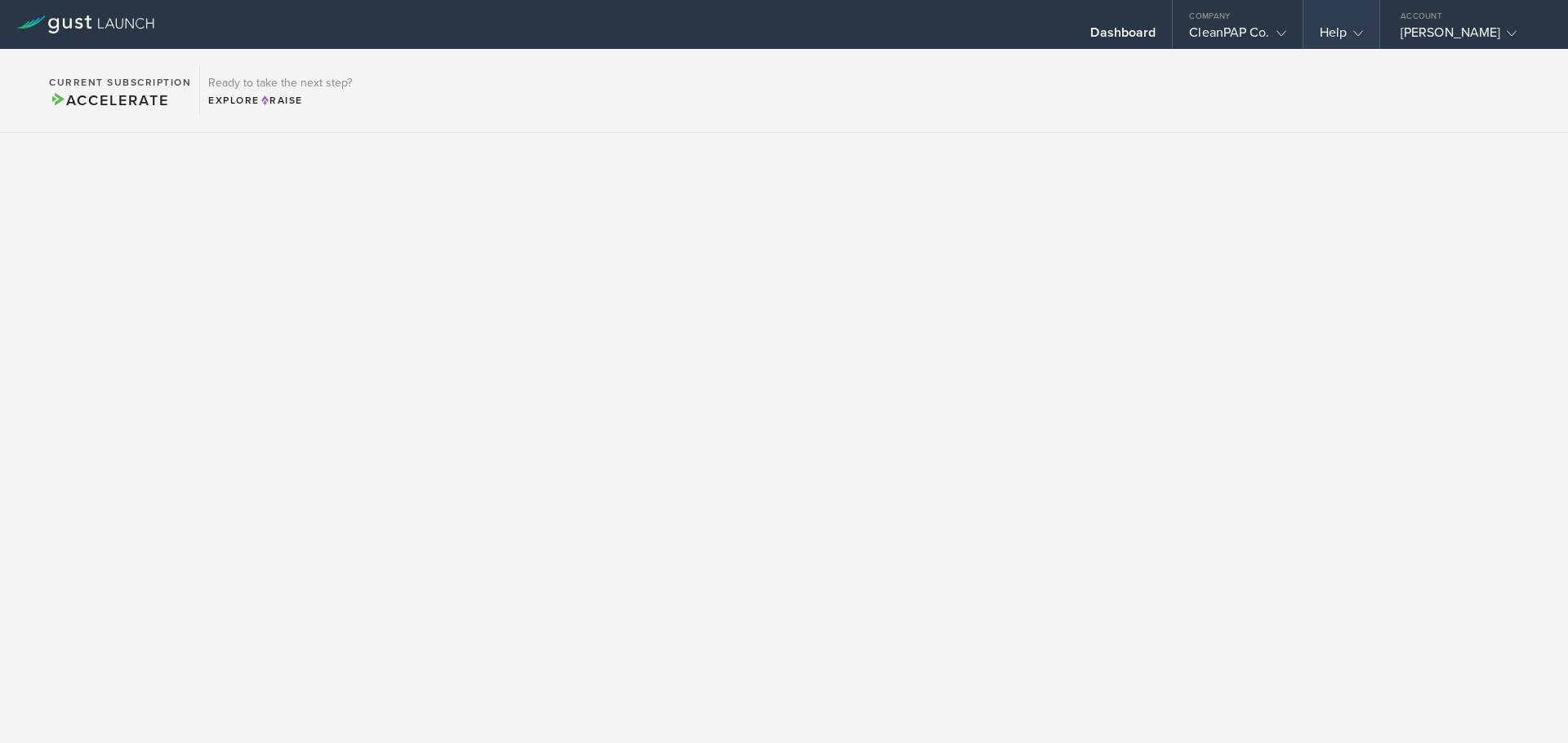
click at [1329, 24] on div "Help" at bounding box center [1341, 25] width 76 height 49
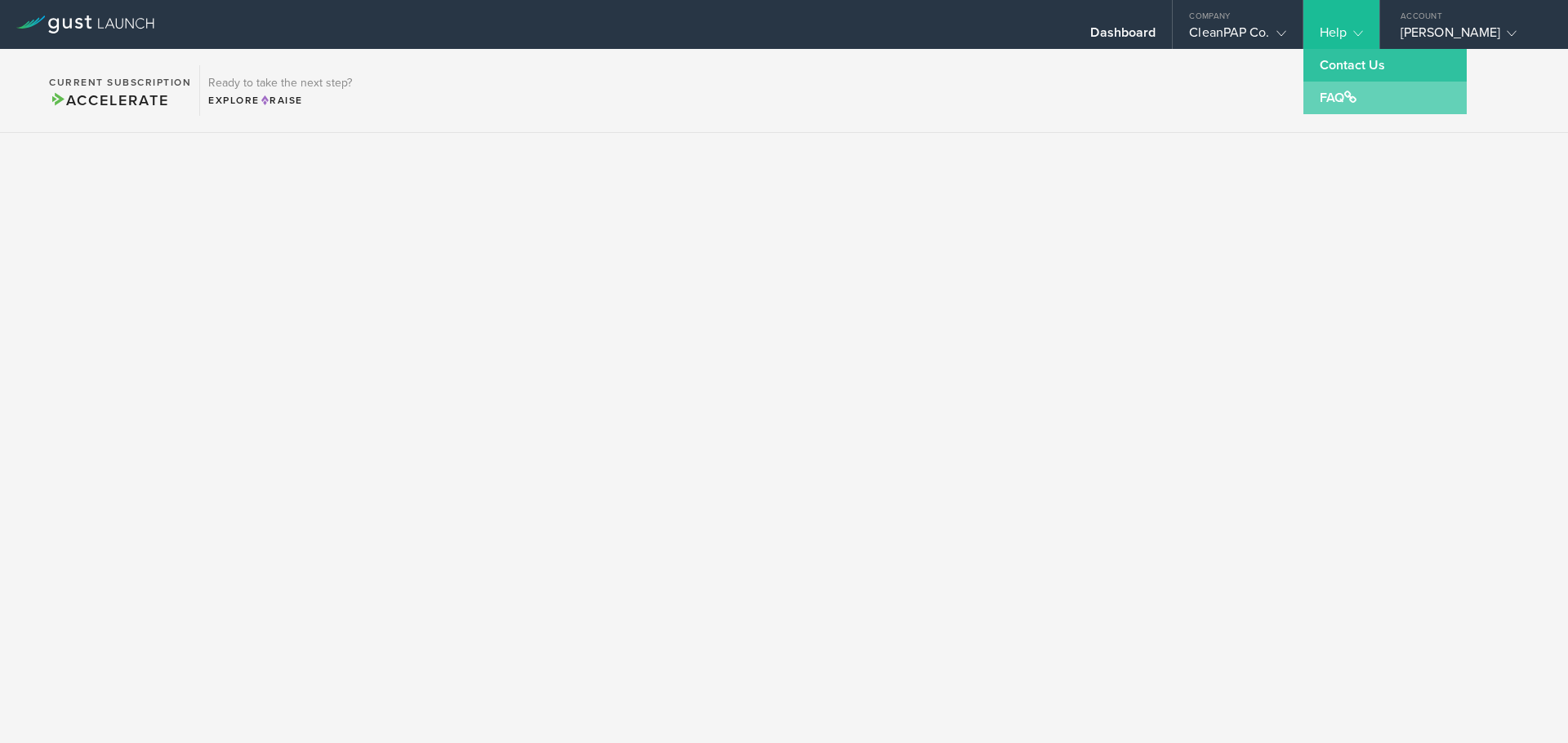
click at [1329, 104] on link "FAQ" at bounding box center [1385, 97] width 164 height 33
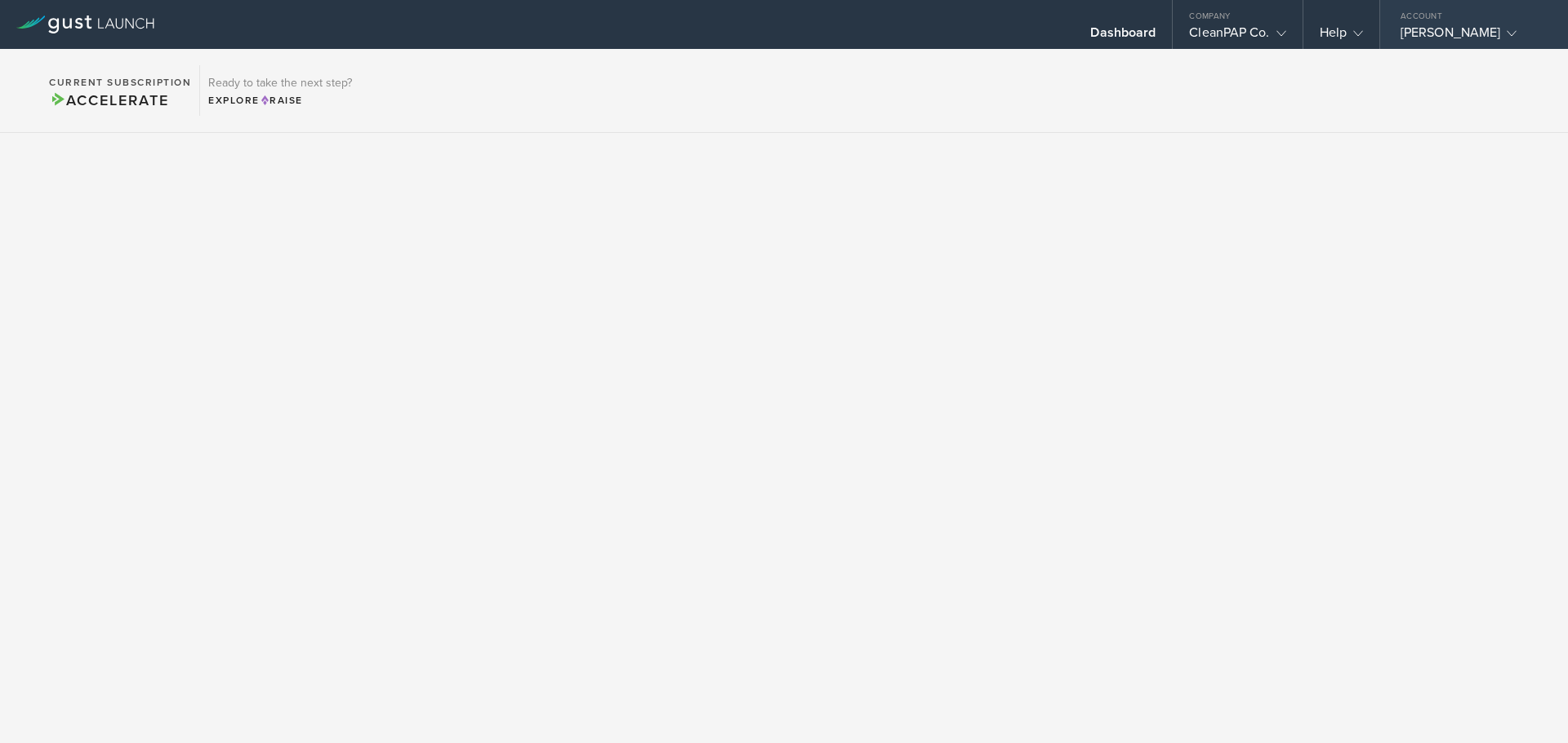
click at [1507, 21] on div "Account" at bounding box center [1473, 12] width 188 height 25
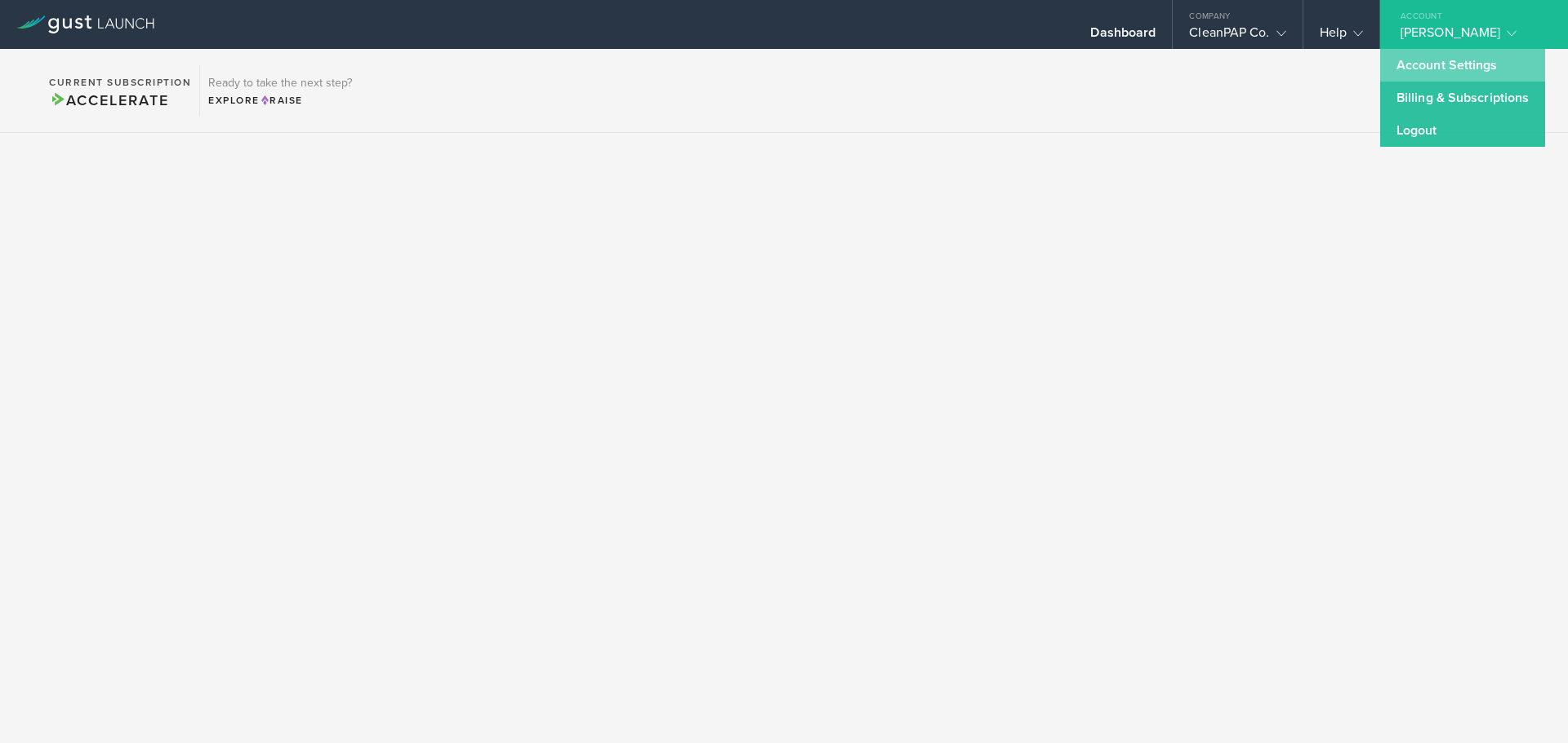
click at [1429, 57] on link "Account Settings" at bounding box center [1462, 65] width 165 height 33
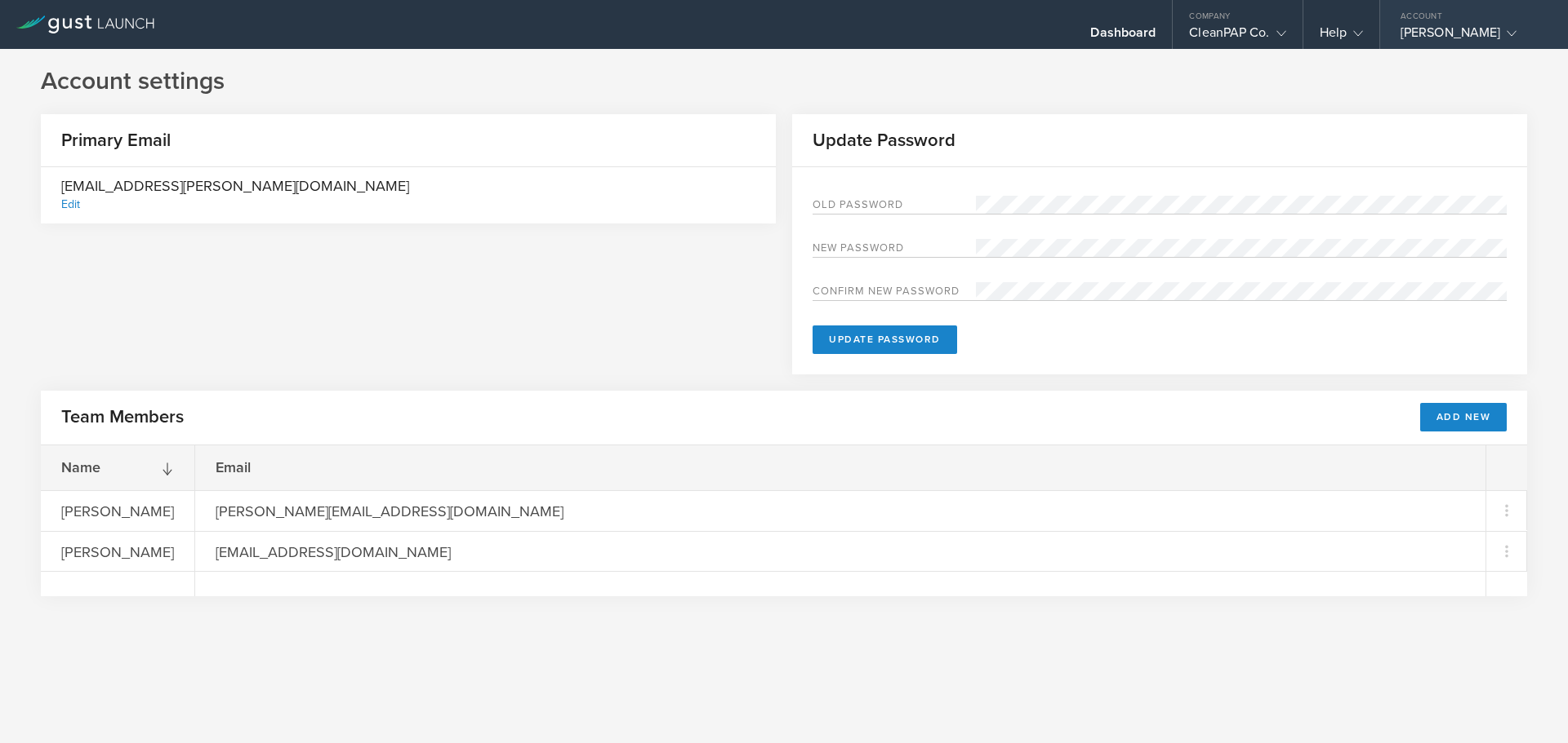
click at [1506, 32] on div "RAJDEEP SINGH KAKAR" at bounding box center [1470, 37] width 139 height 25
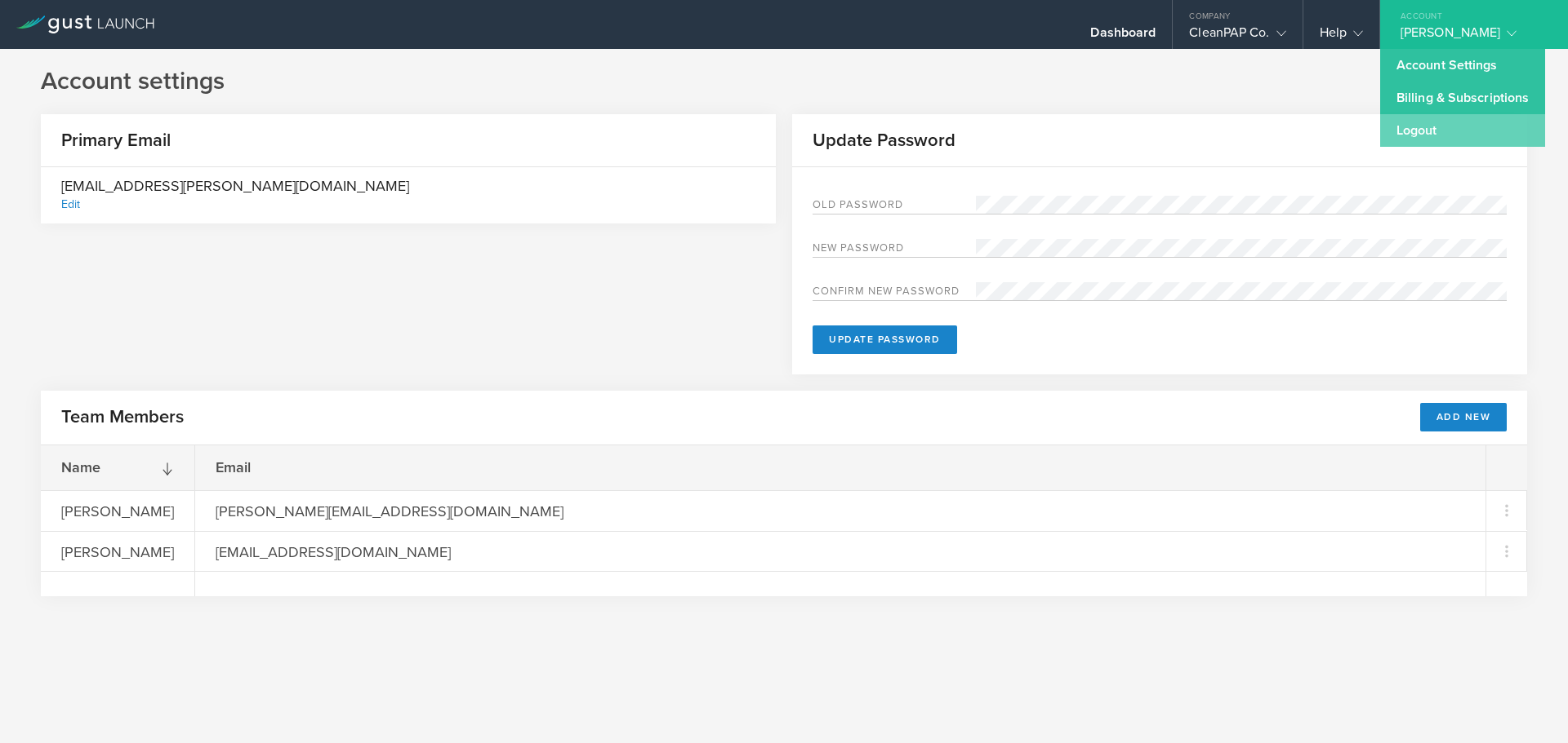
click at [1406, 132] on link "Logout" at bounding box center [1462, 130] width 165 height 33
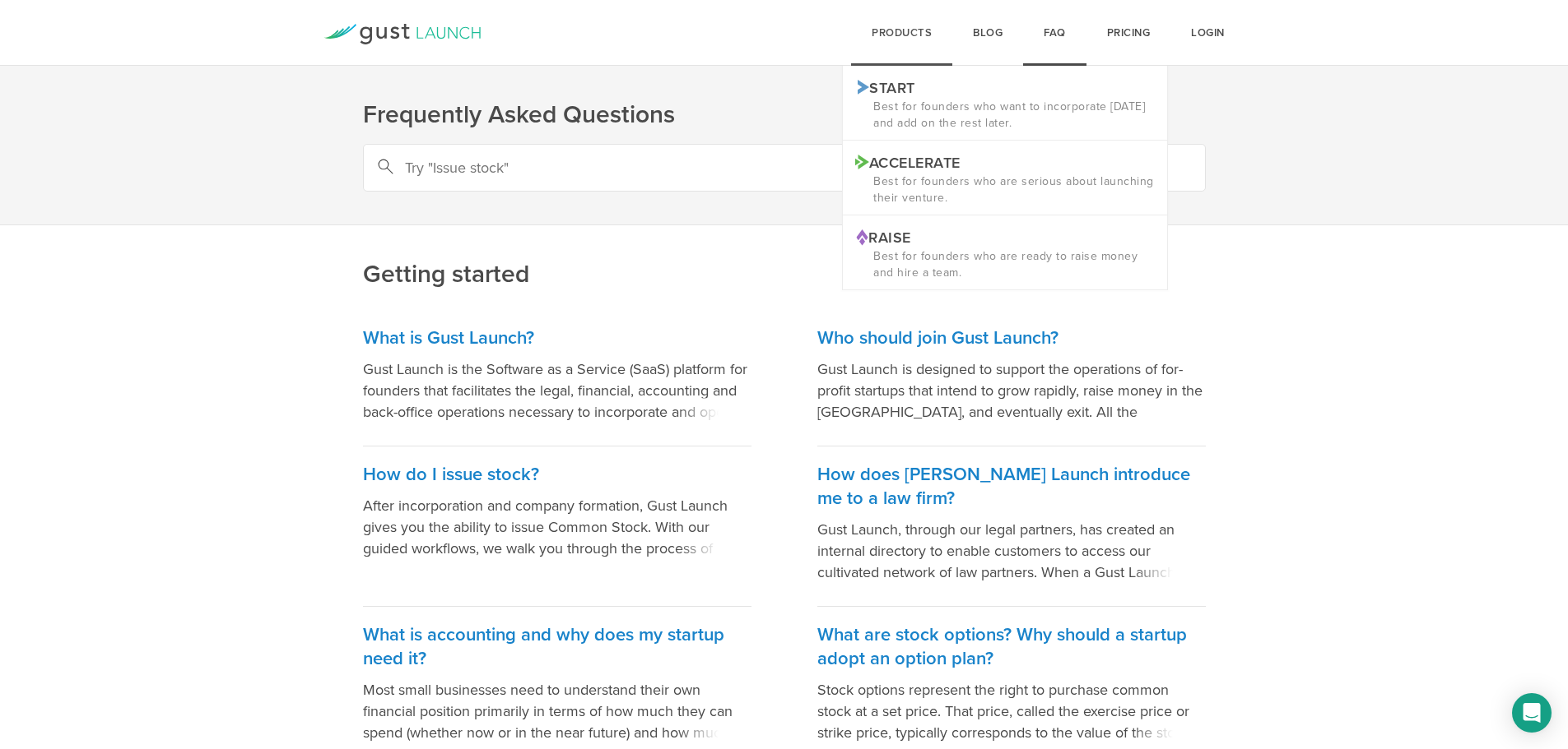
click at [900, 25] on div "products Start Logo START Best for founders who want to incorporate today and a…" at bounding box center [902, 32] width 101 height 66
click at [918, 163] on p "Accelerate Logo ACCELERATE" at bounding box center [1005, 162] width 299 height 17
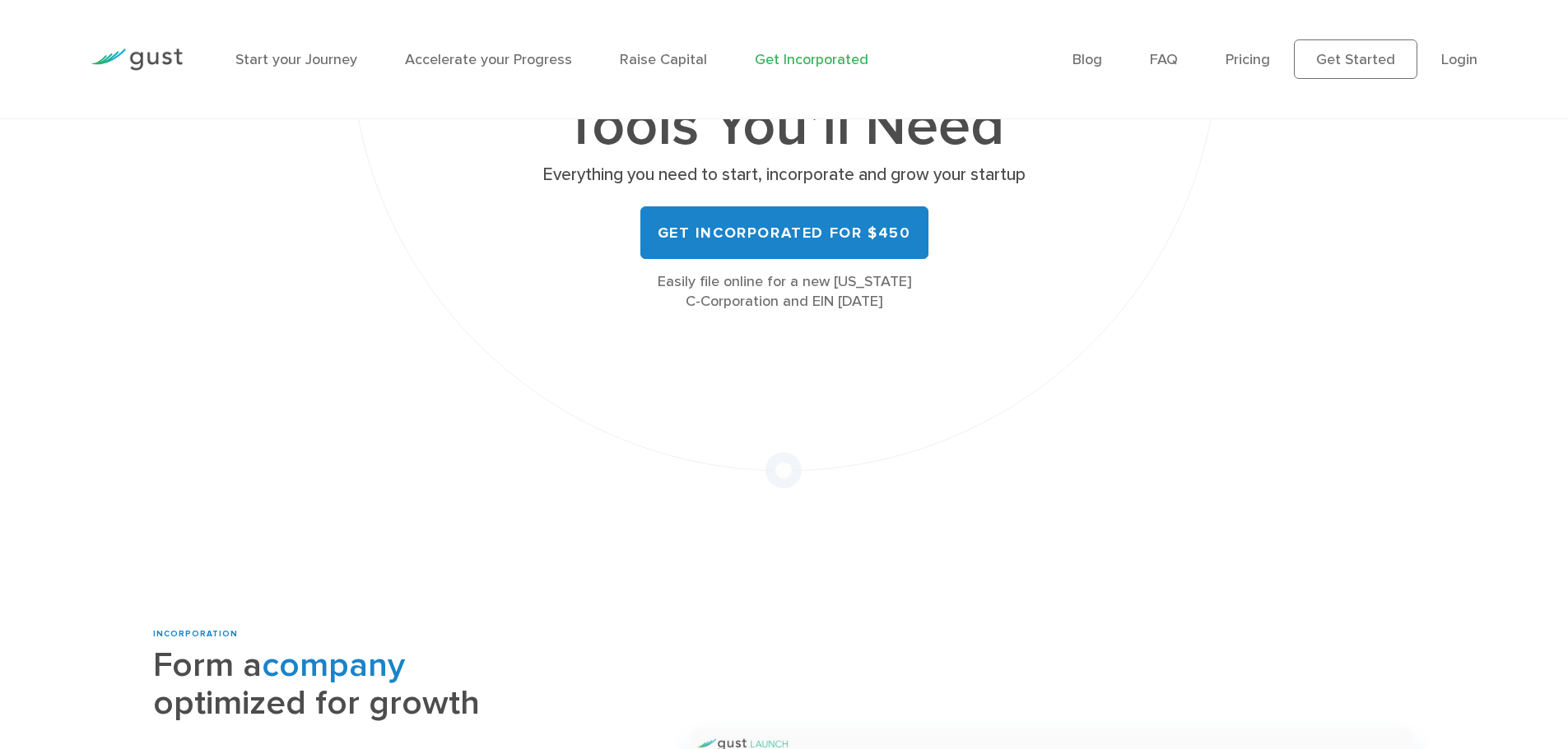
scroll to position [412, 0]
